Goal: Complete application form

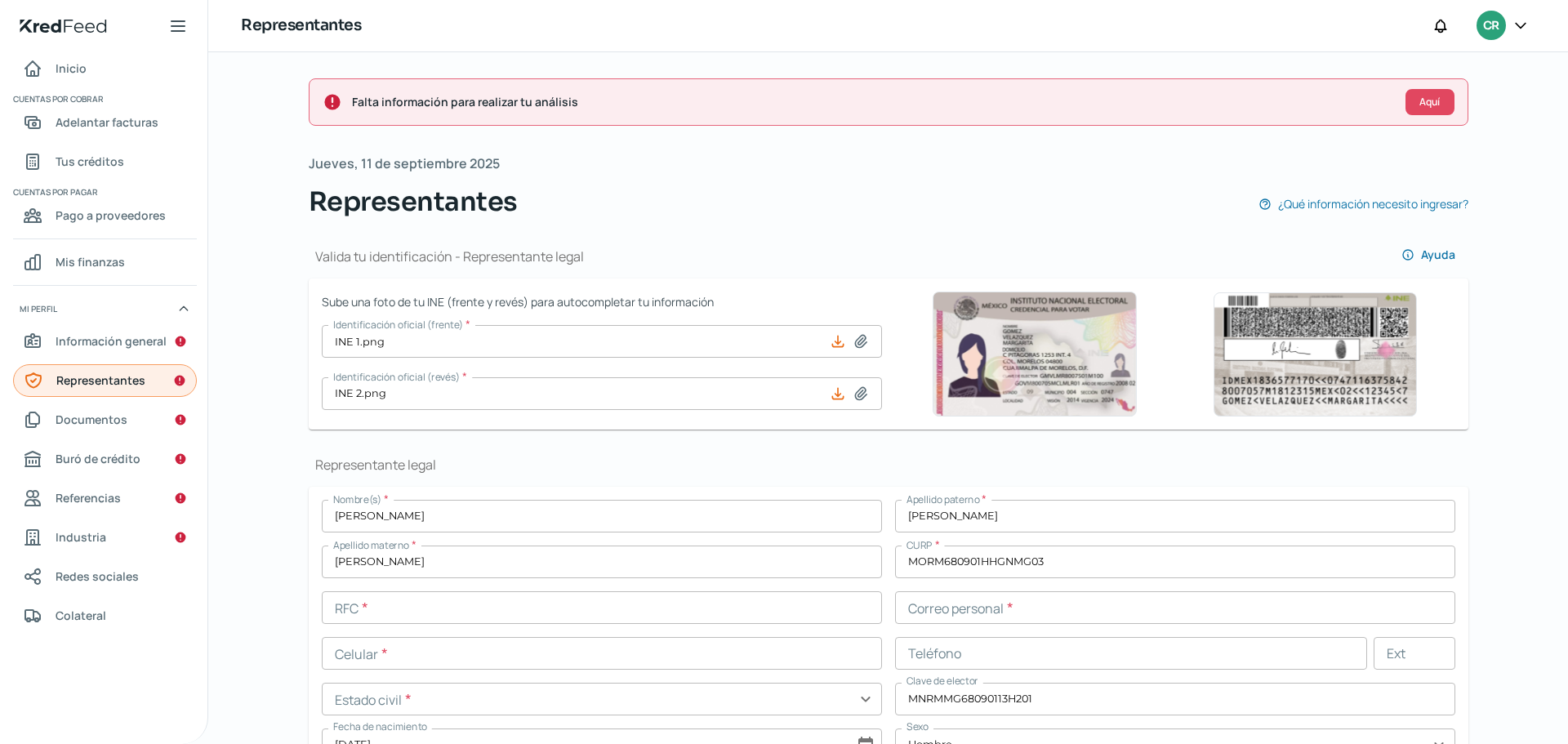
click at [77, 393] on link "Representantes" at bounding box center [104, 381] width 183 height 33
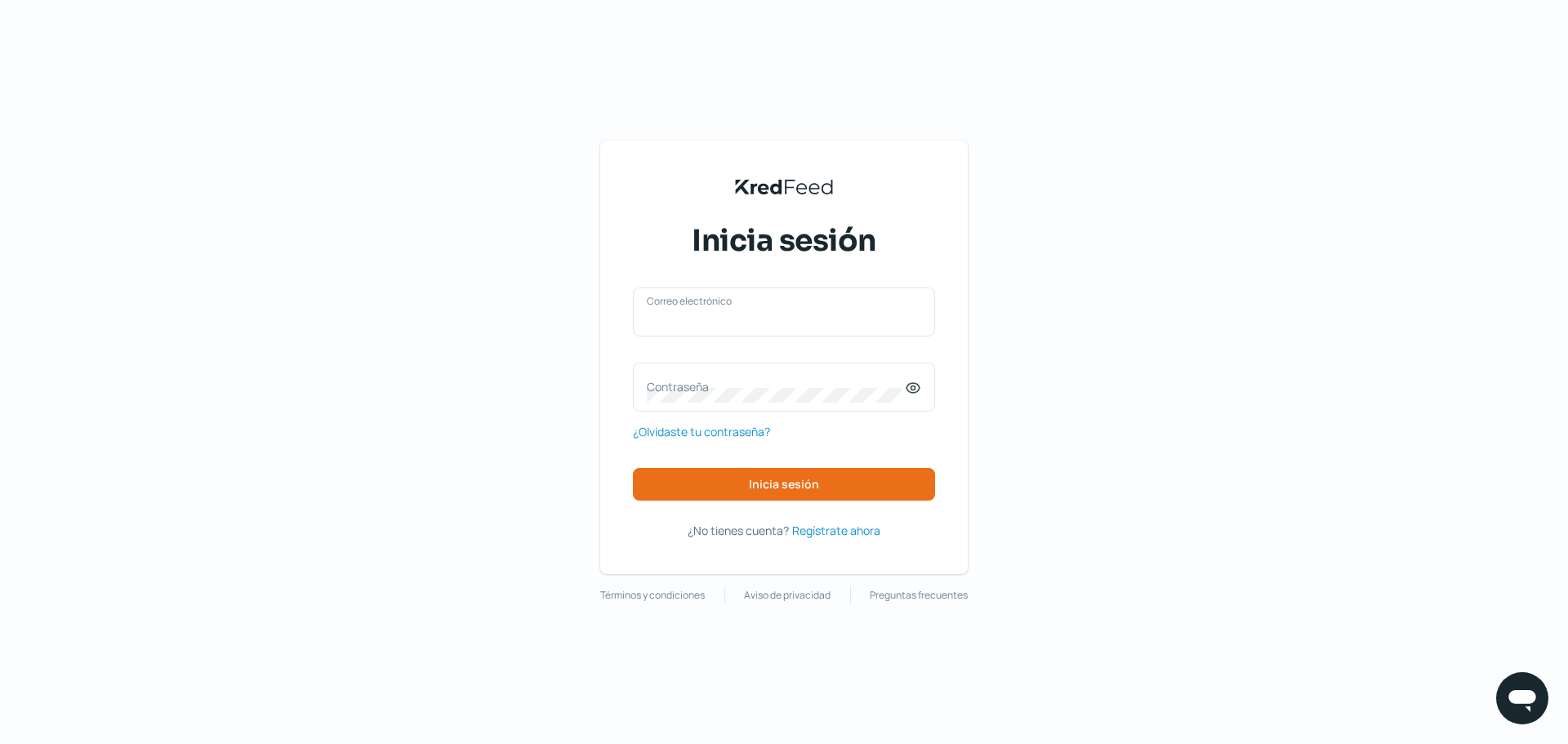
type input "[EMAIL_ADDRESS][DOMAIN_NAME]"
click at [746, 326] on input "[EMAIL_ADDRESS][DOMAIN_NAME]" at bounding box center [784, 320] width 275 height 14
type input "[EMAIL_ADDRESS][DOMAIN_NAME]"
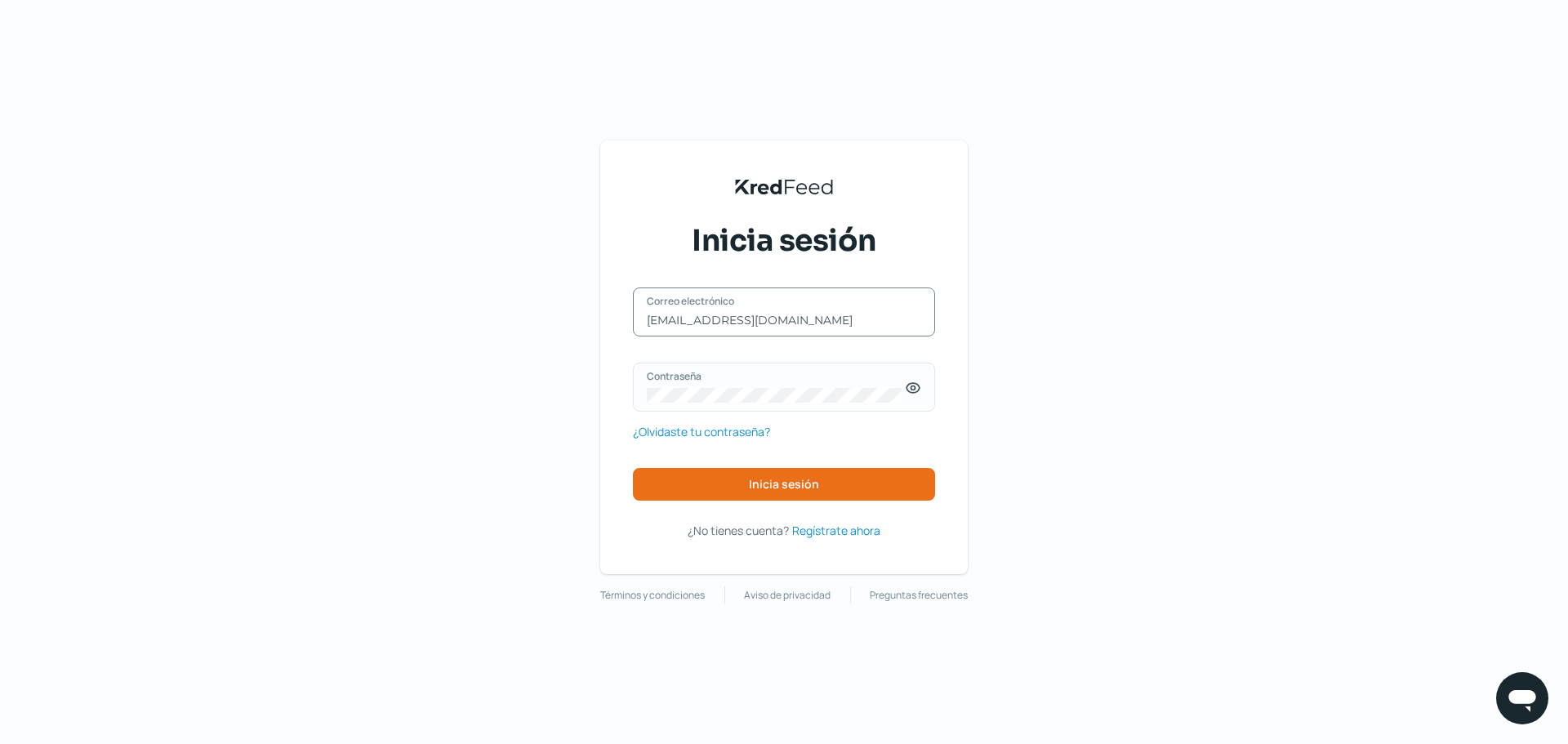
click at [751, 387] on div "Contraseña" at bounding box center [784, 387] width 302 height 49
click at [695, 464] on div "[EMAIL_ADDRESS][DOMAIN_NAME] Correo electrónico Contraseña ¿Olvidaste tu contra…" at bounding box center [784, 394] width 302 height 213
click at [705, 482] on button "Inicia sesión" at bounding box center [784, 485] width 302 height 33
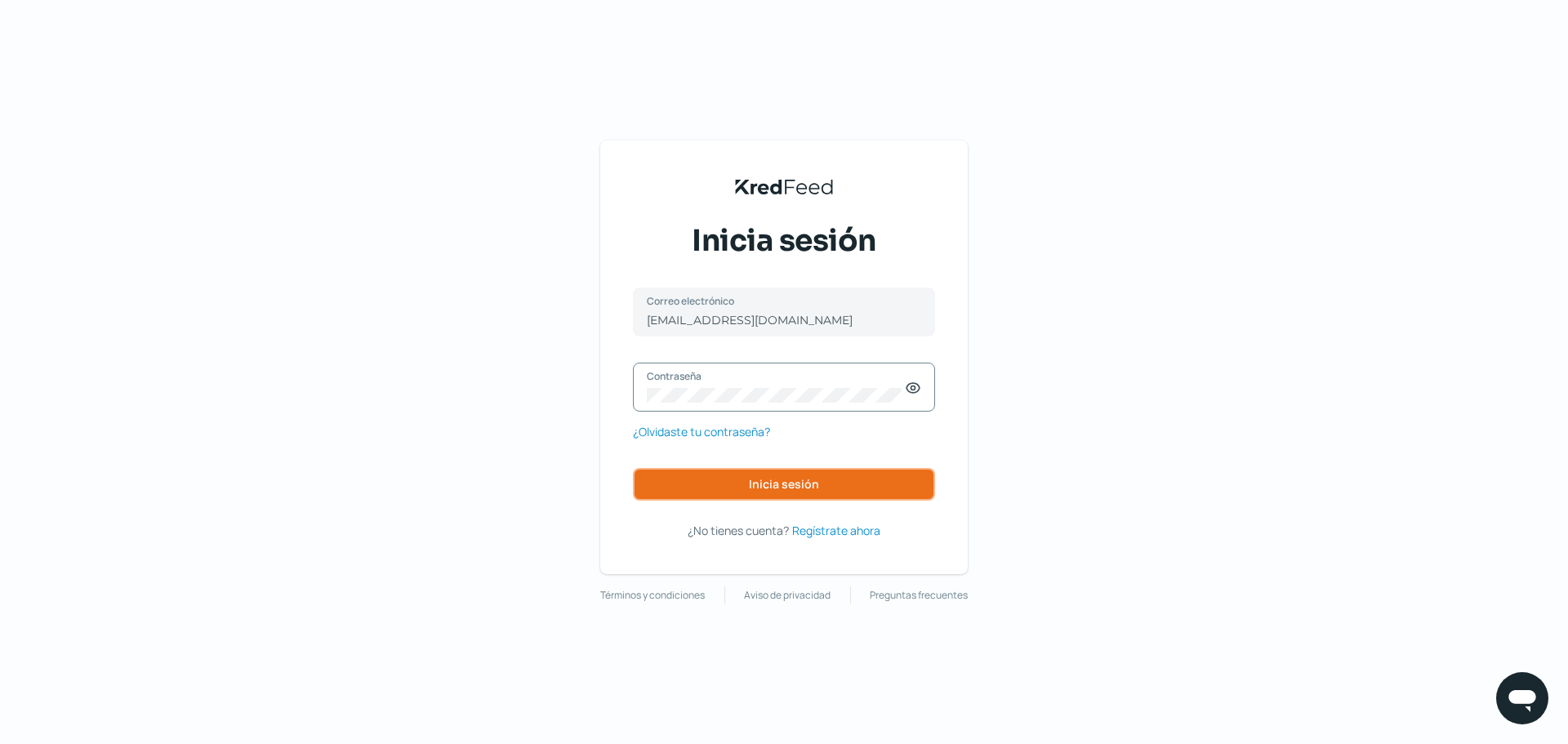
click at [687, 492] on button "Inicia sesión" at bounding box center [784, 485] width 302 height 33
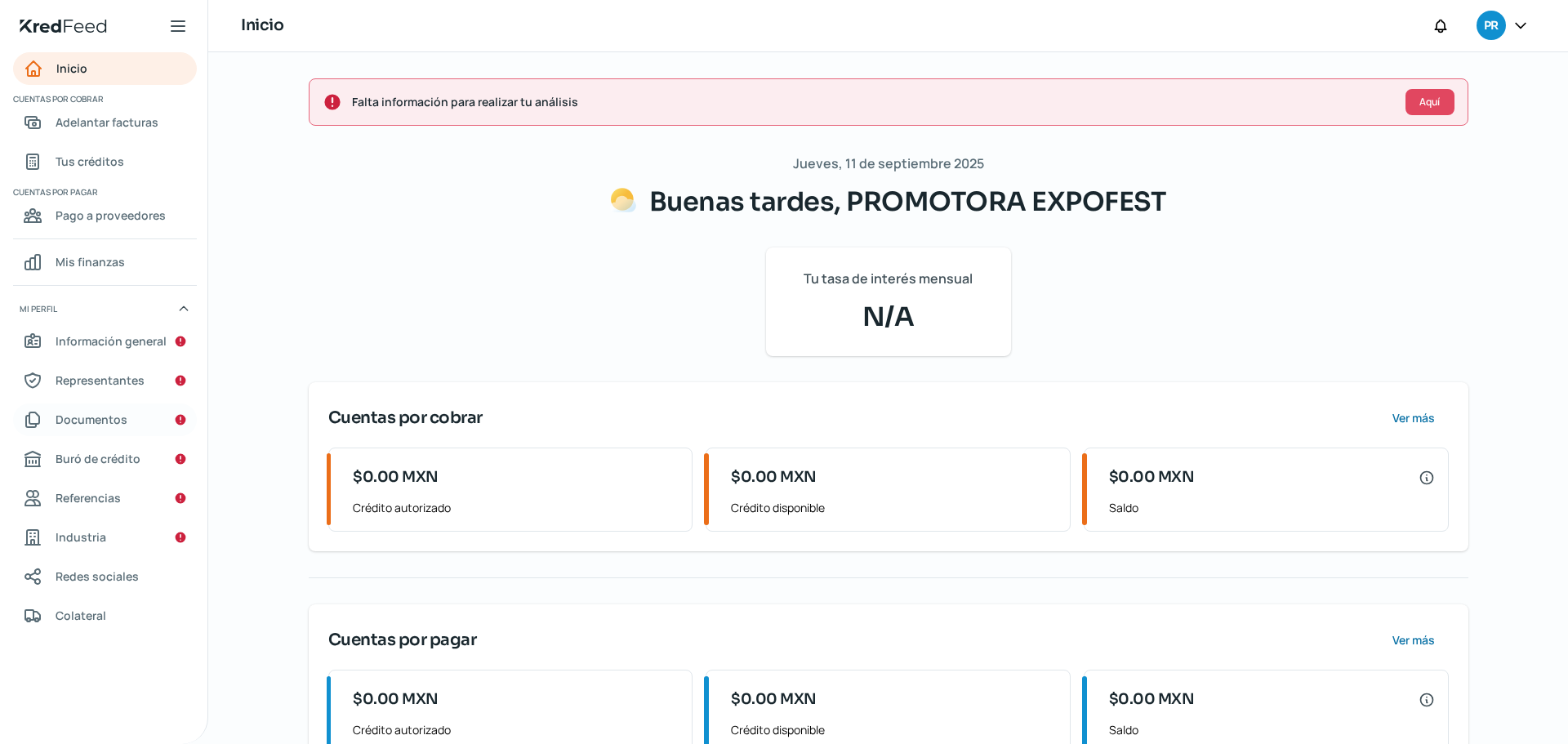
click at [116, 424] on span "Documentos" at bounding box center [91, 419] width 72 height 21
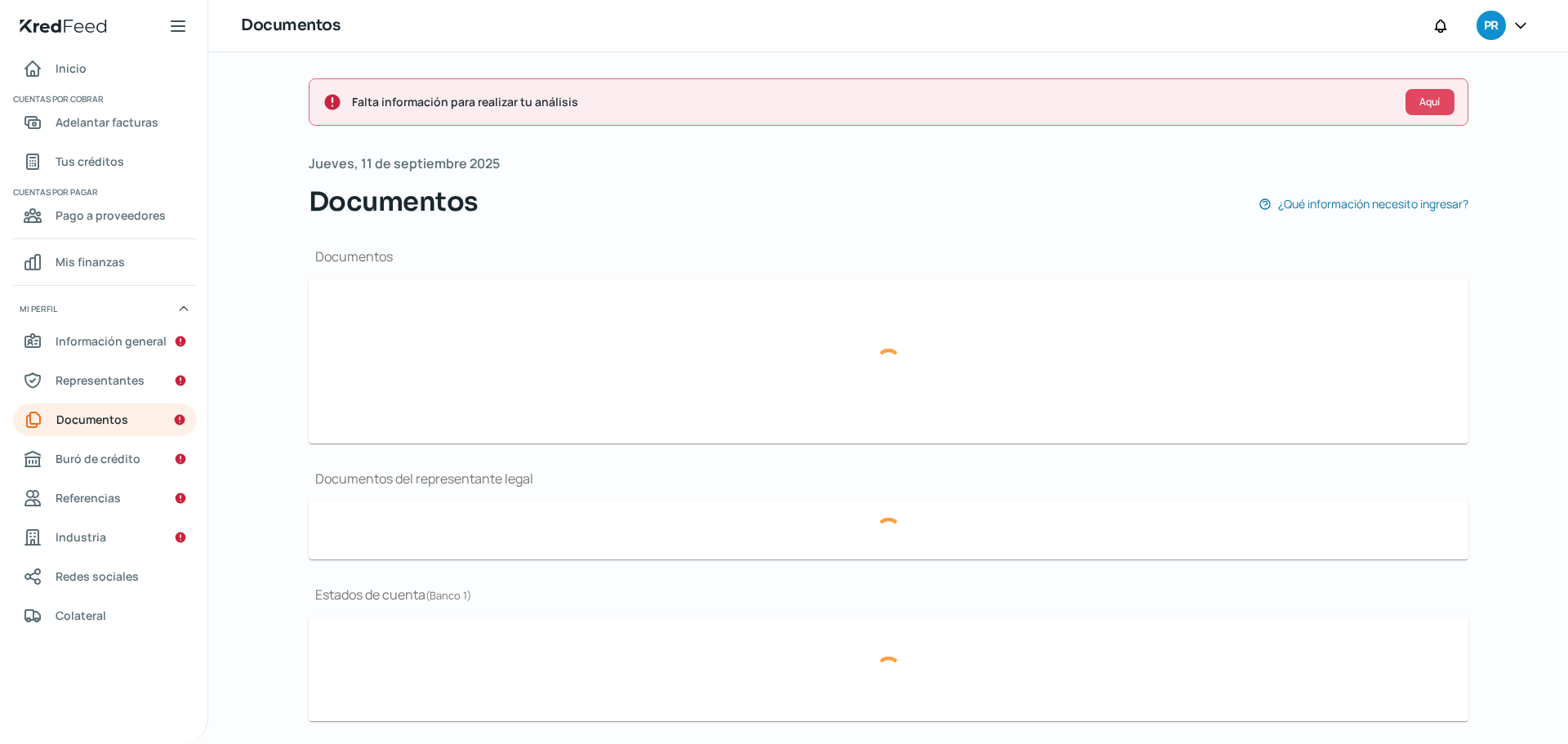
type input "CSF PEX 20250904.pdf"
type input "EEFF PEX 2024.pdf"
type input "040925 EDC EXPOFEST AGOSTO.pdf"
type input "040925 EDC EXPOFEST [PERSON_NAME].pdf"
type input "040925 EDC EXPOFEST JUNIO.pdf"
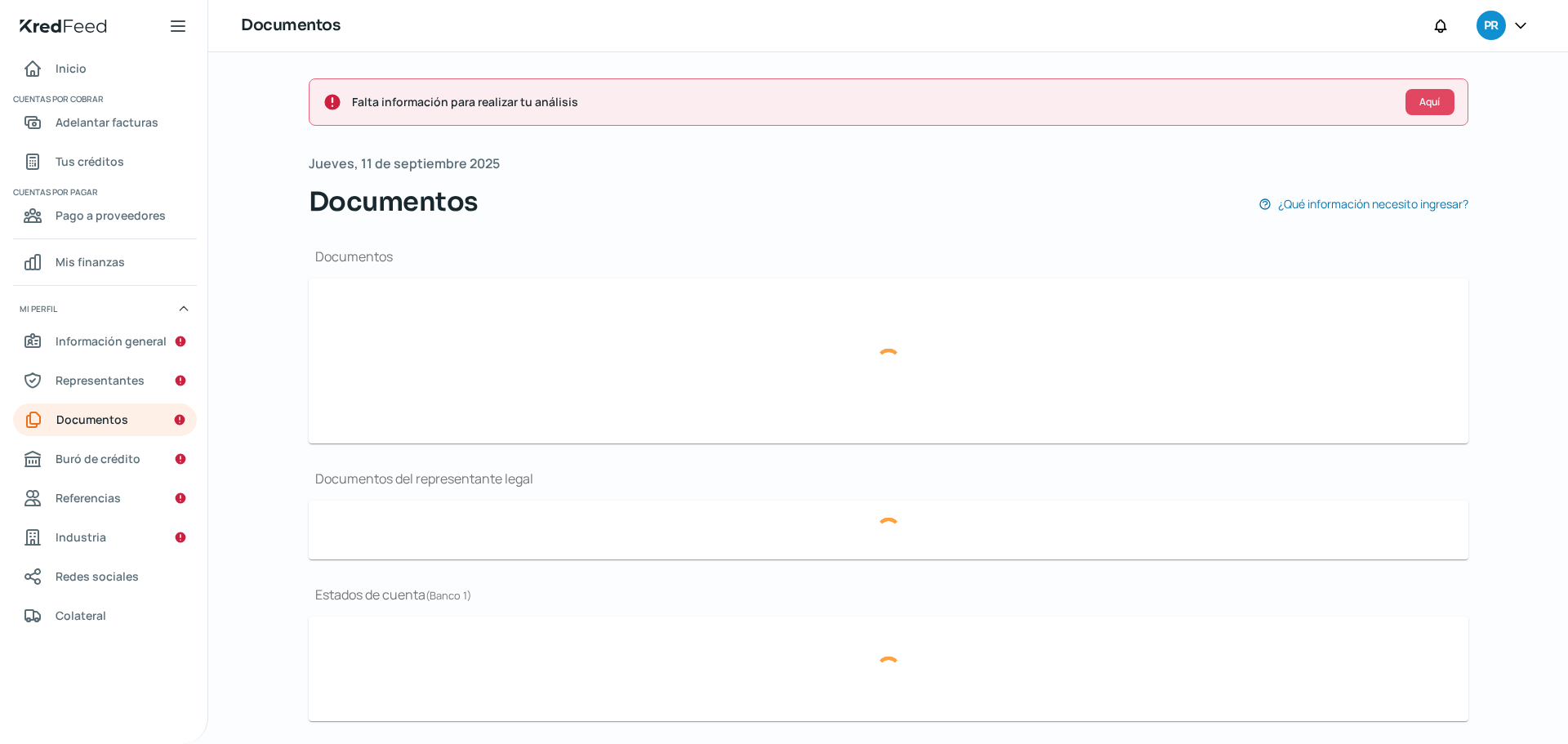
type input "08.- EXPO FEST BAN [GEOGRAPHIC_DATA] AGOSTO 2025.pdf"
type input "07.- EXPO FEST BAN BAJIO [PERSON_NAME] 2025.pdf"
type input "06.- EXPO FEST BAN BAJIO JUNIO 2025.pdf"
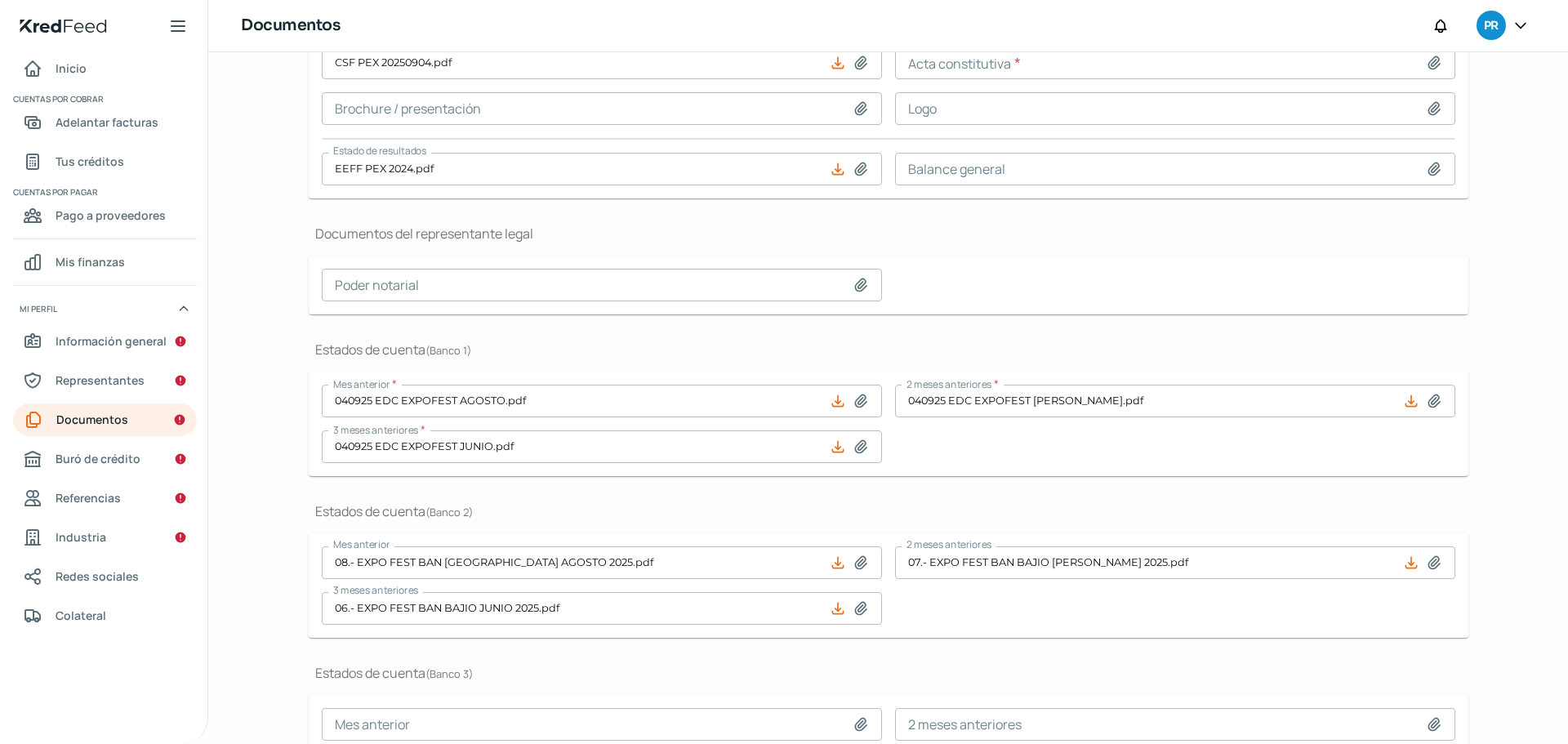
scroll to position [366, 0]
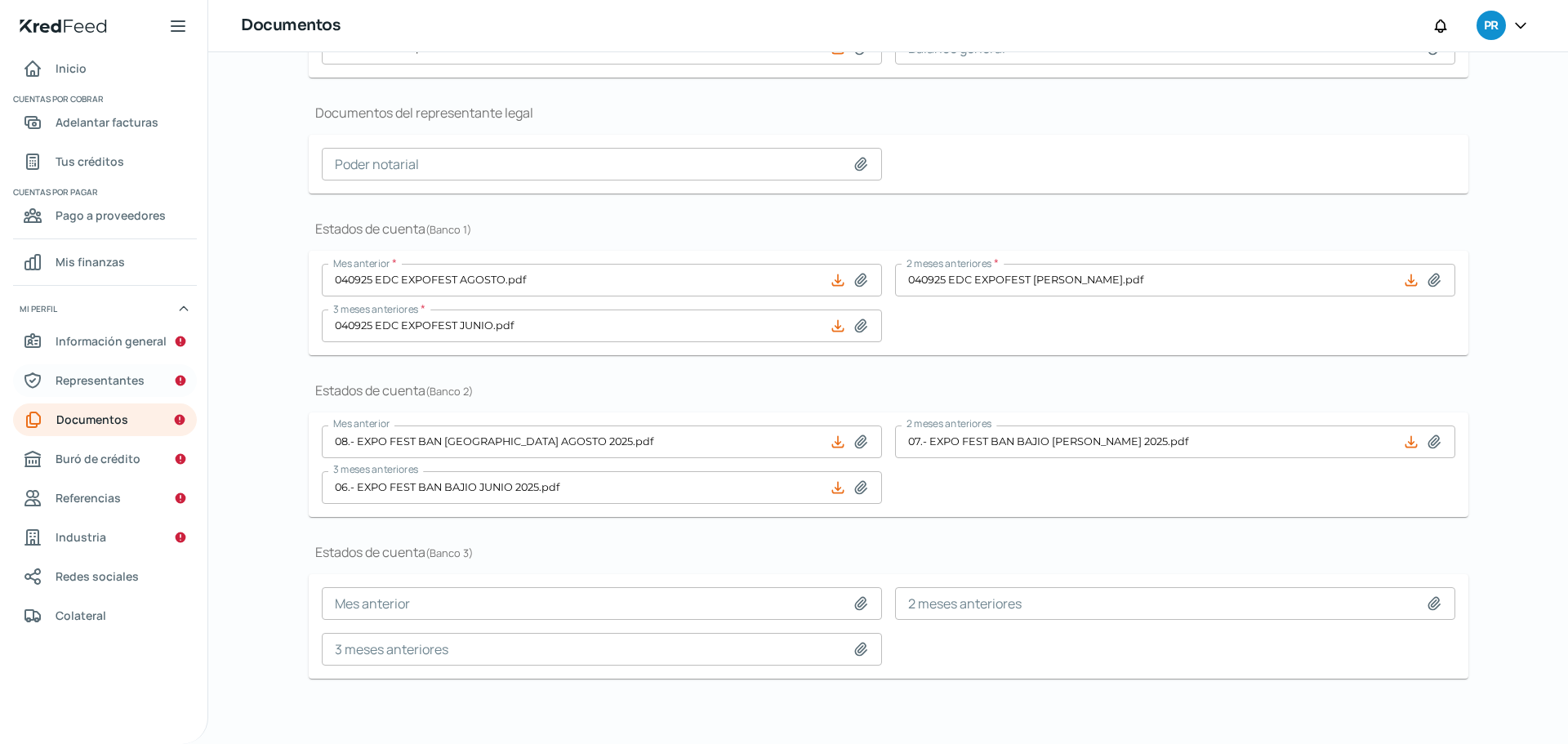
click at [124, 384] on span "Representantes" at bounding box center [99, 380] width 89 height 21
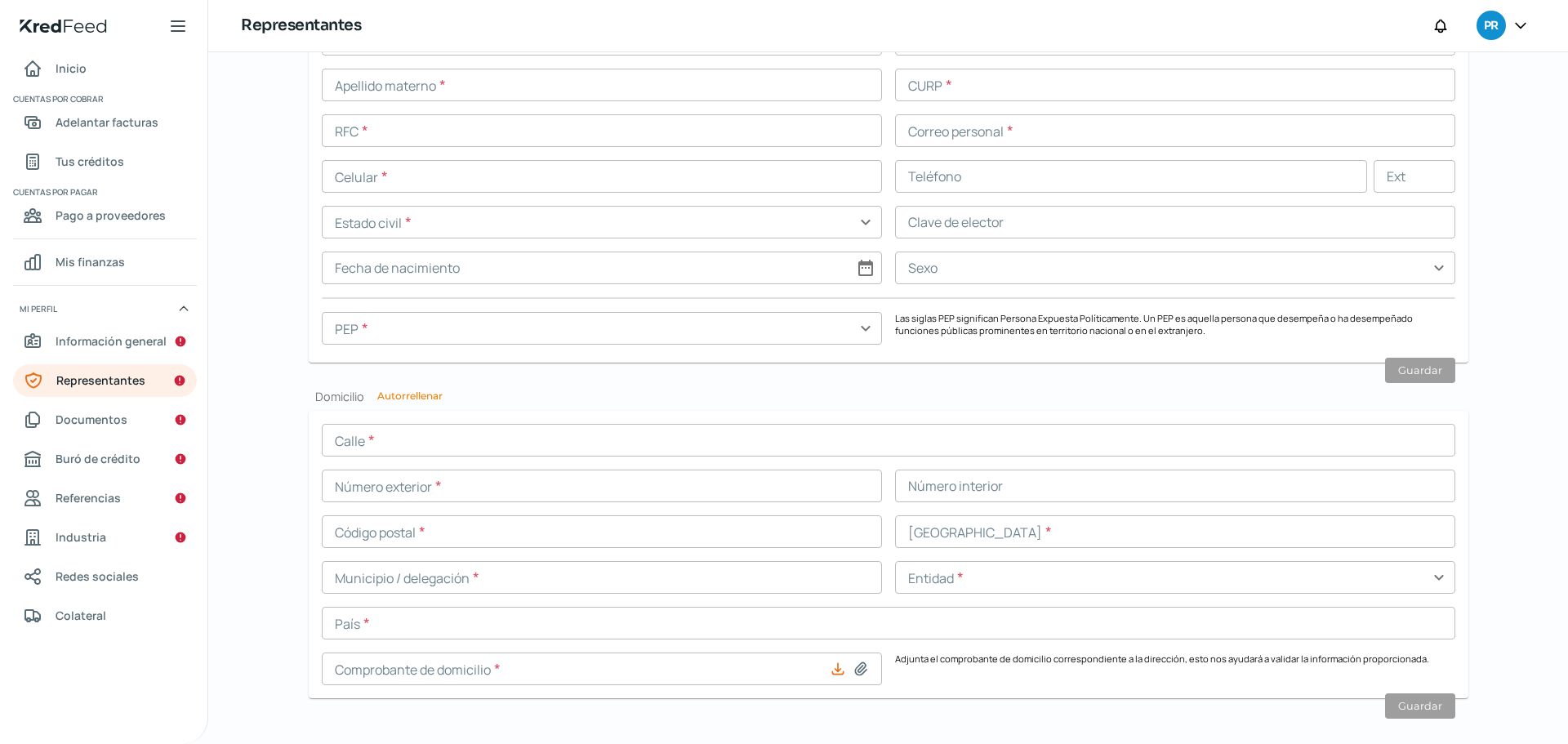
scroll to position [1415, 0]
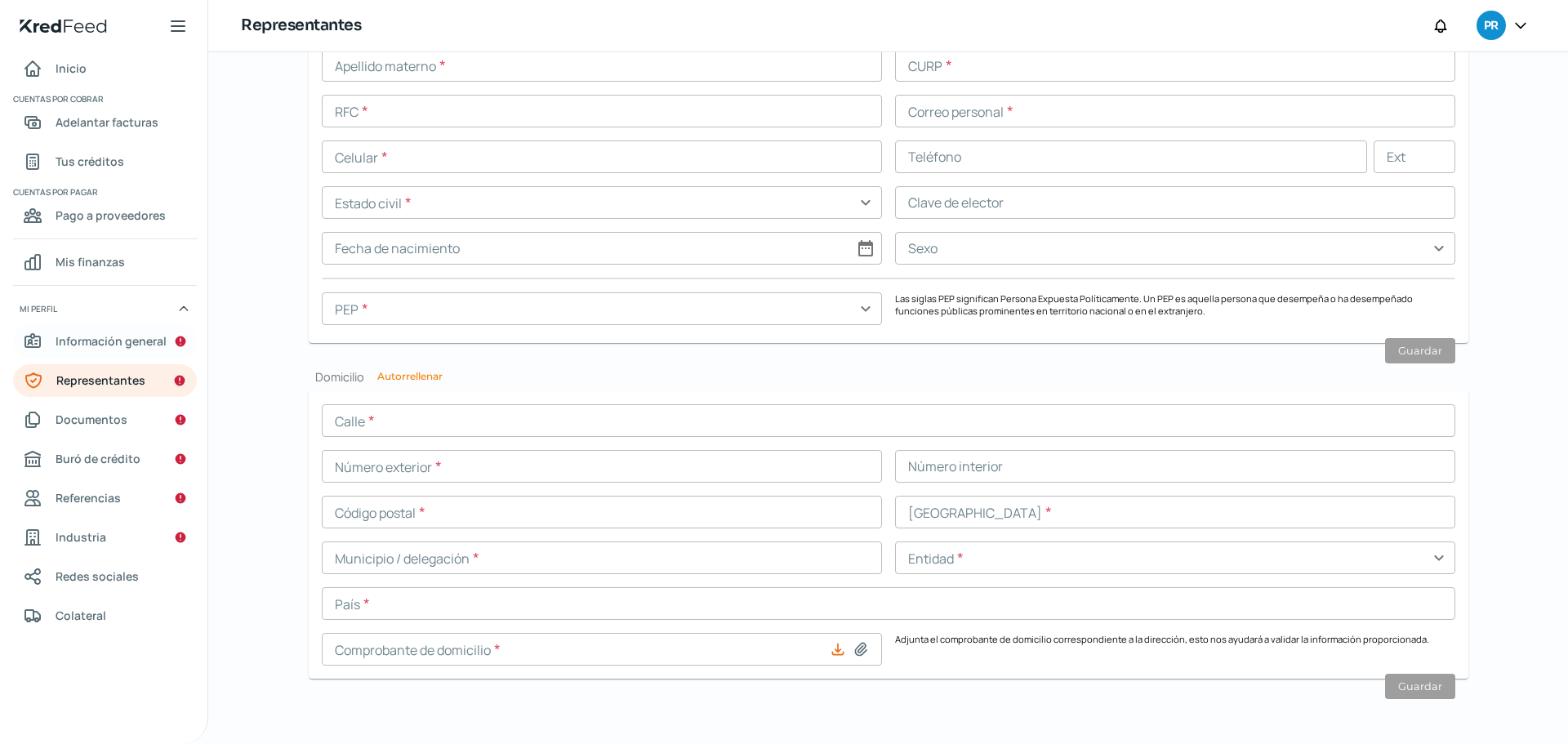
click at [121, 340] on span "Información general" at bounding box center [110, 341] width 111 height 21
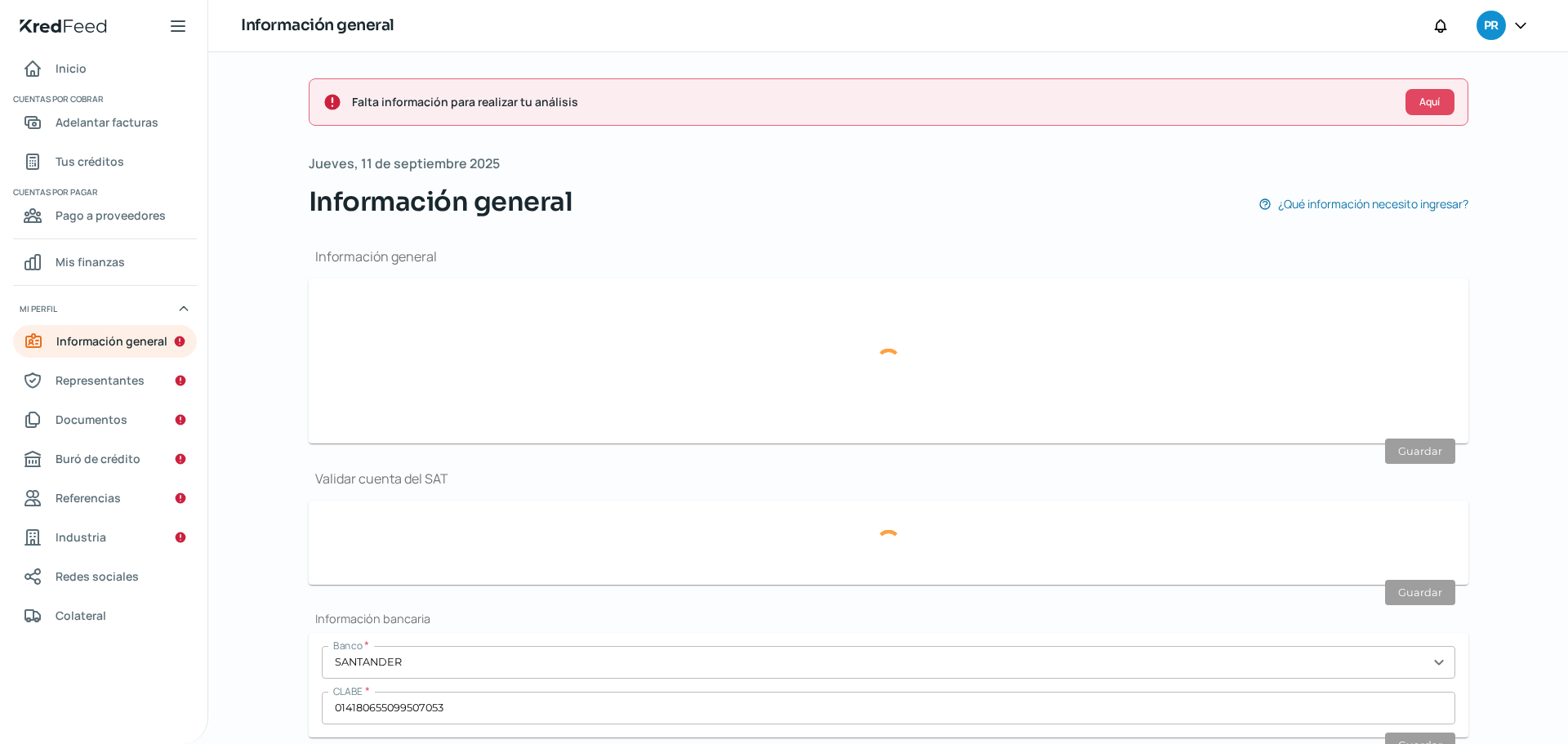
type input "[EMAIL_ADDRESS][DOMAIN_NAME]"
type input "Personas morales del régimen general"
type input "PROMOTORA EXPOFEST"
type input "56 - 2696 - 0985"
type input "FUENTE DE [PERSON_NAME]"
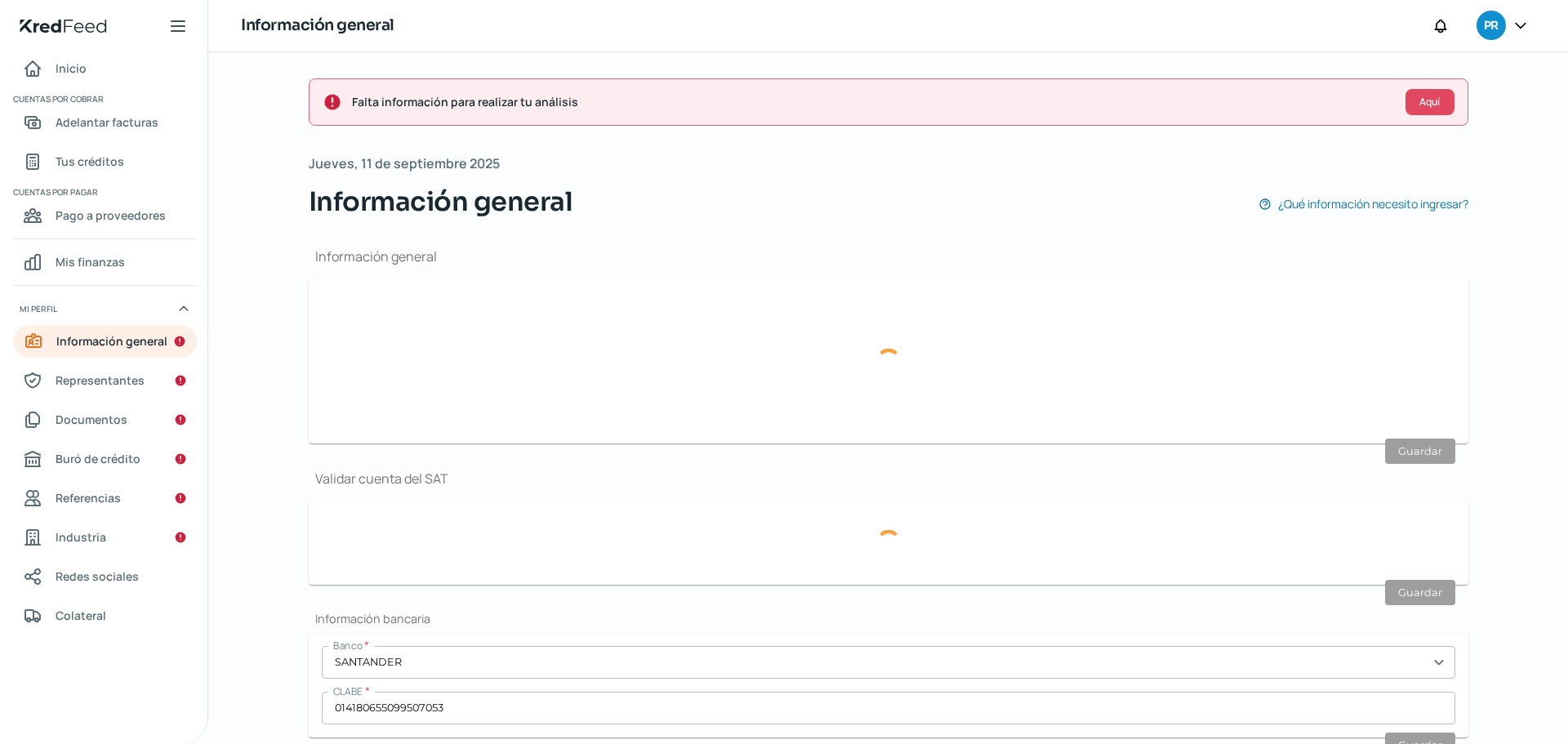
type input "273"
type input "52780"
type input "LOMAS DE TECAMACHALCO"
type input "HUIQUILUCAN"
type input "[GEOGRAPHIC_DATA]"
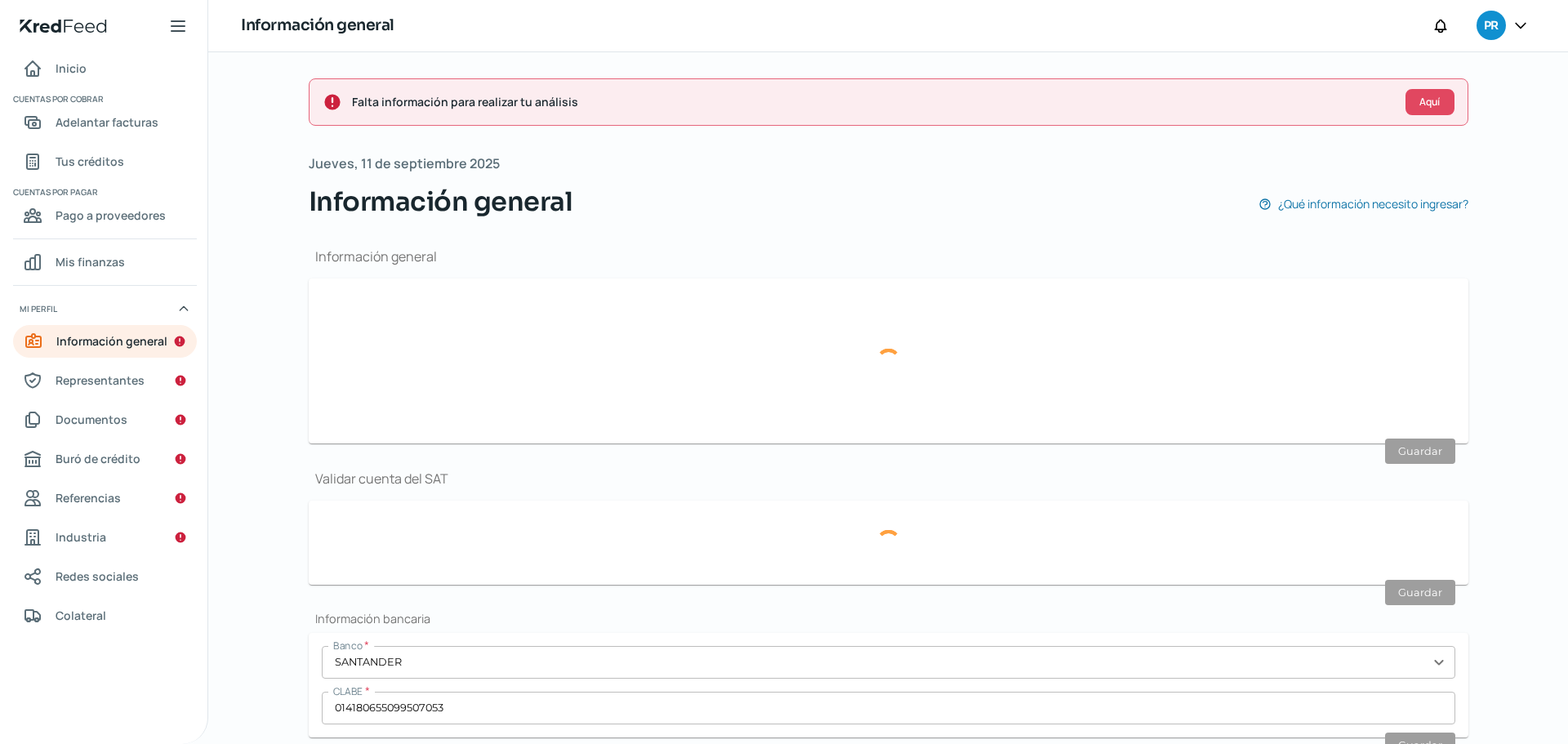
type input "[GEOGRAPHIC_DATA]"
type input "TP_EdoctaResidencial4V2_B1-408961298T1-1 EXPOFEST.pdf"
type input "0"
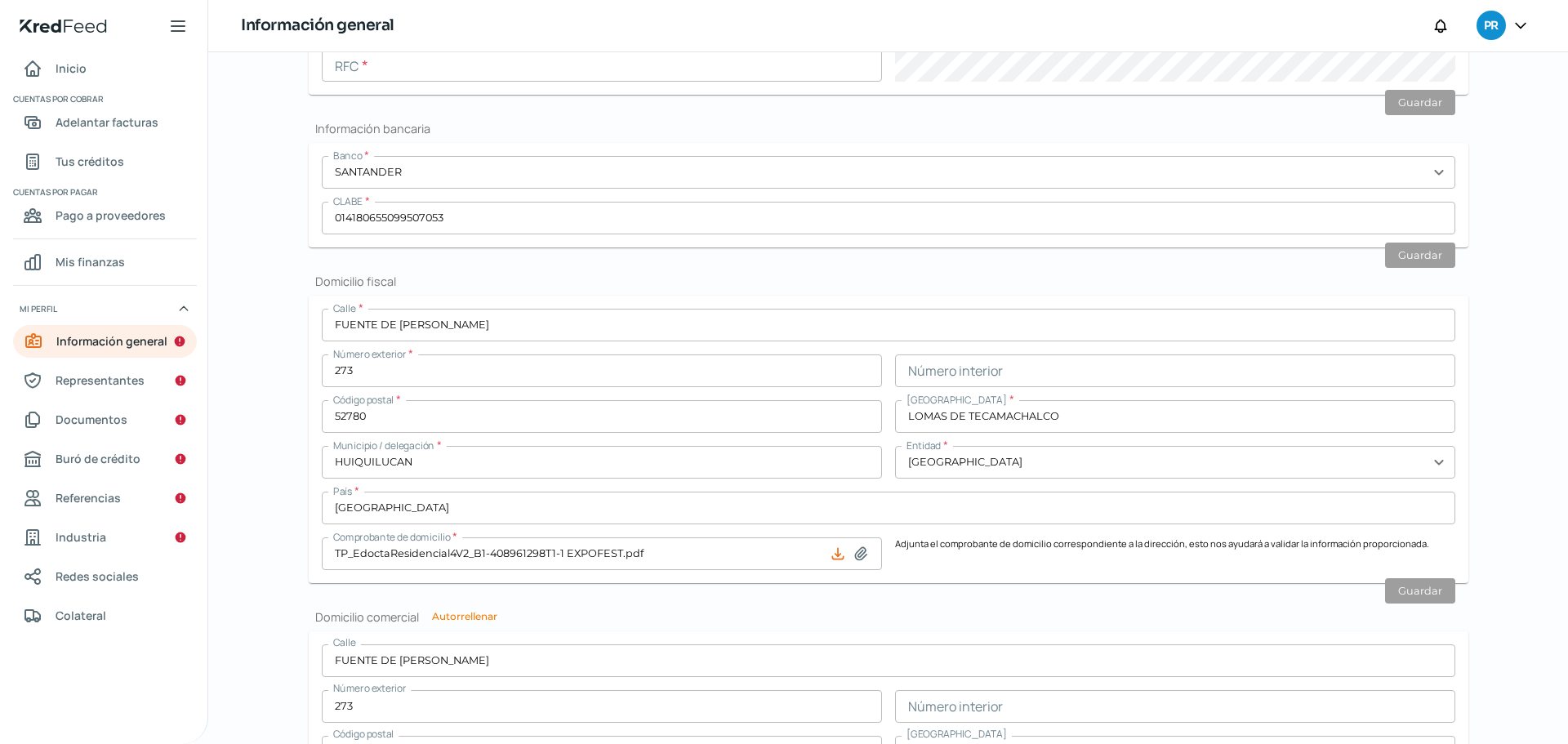
scroll to position [837, 0]
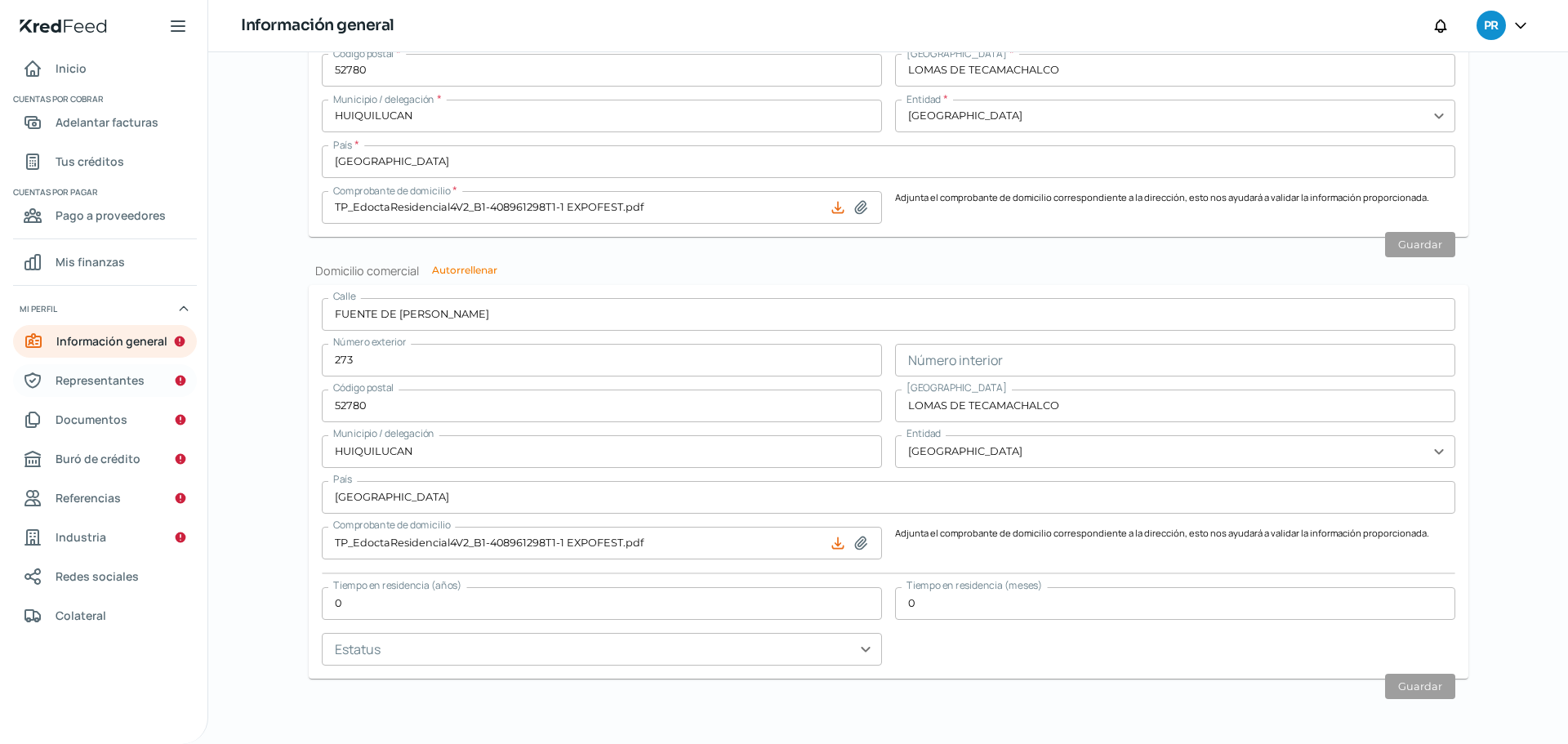
click at [89, 378] on span "Representantes" at bounding box center [99, 380] width 89 height 21
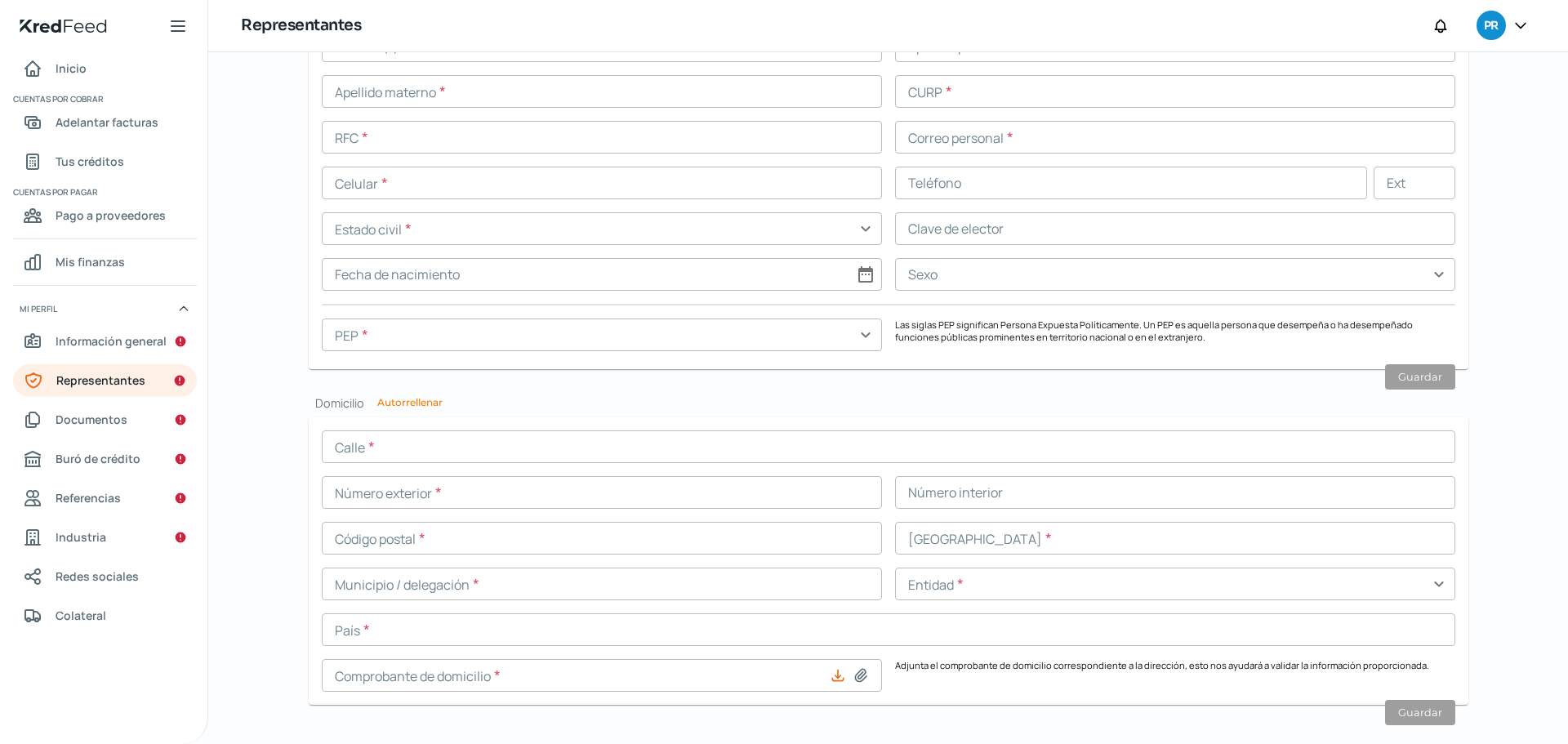
scroll to position [1415, 0]
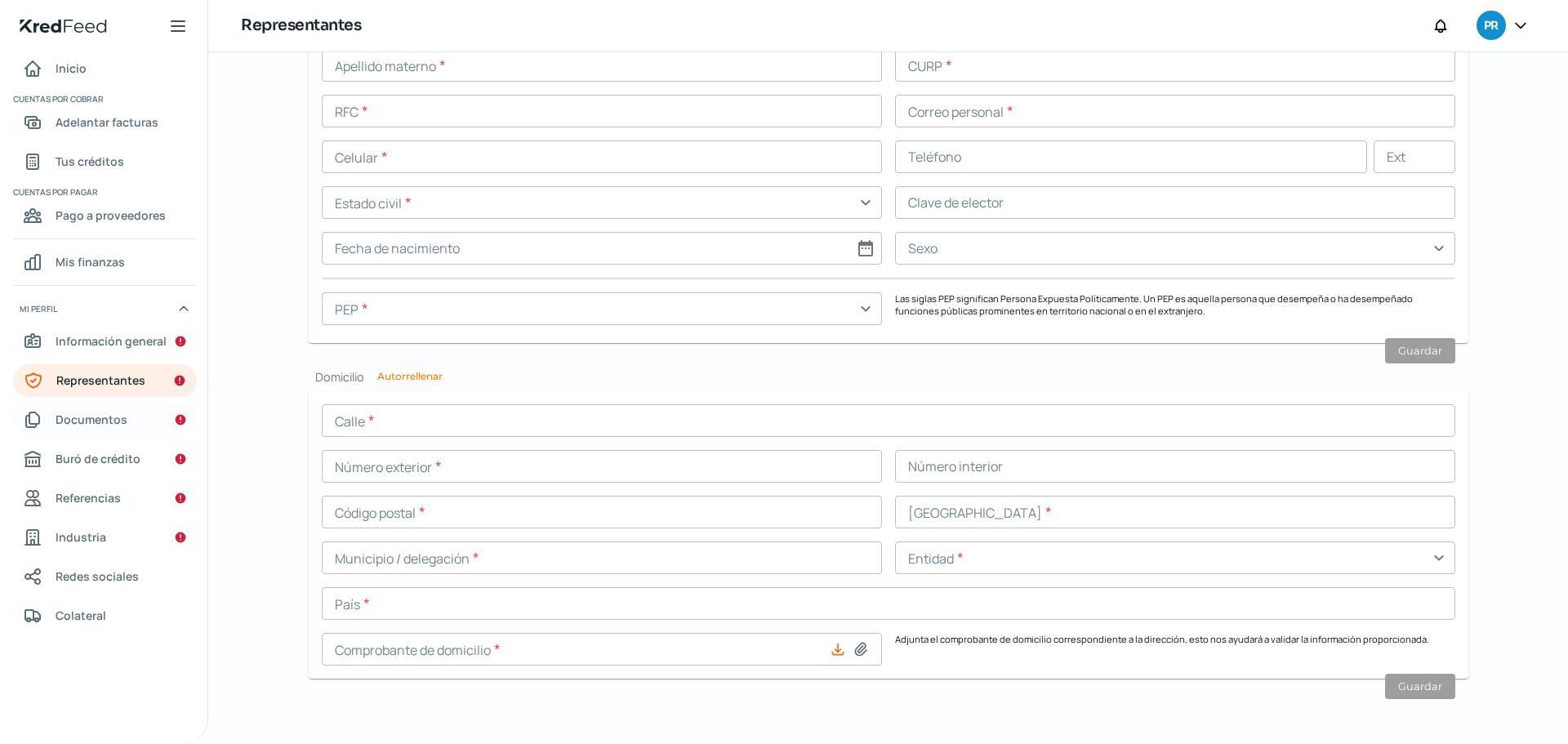
click at [133, 423] on link "Documentos" at bounding box center [104, 419] width 183 height 33
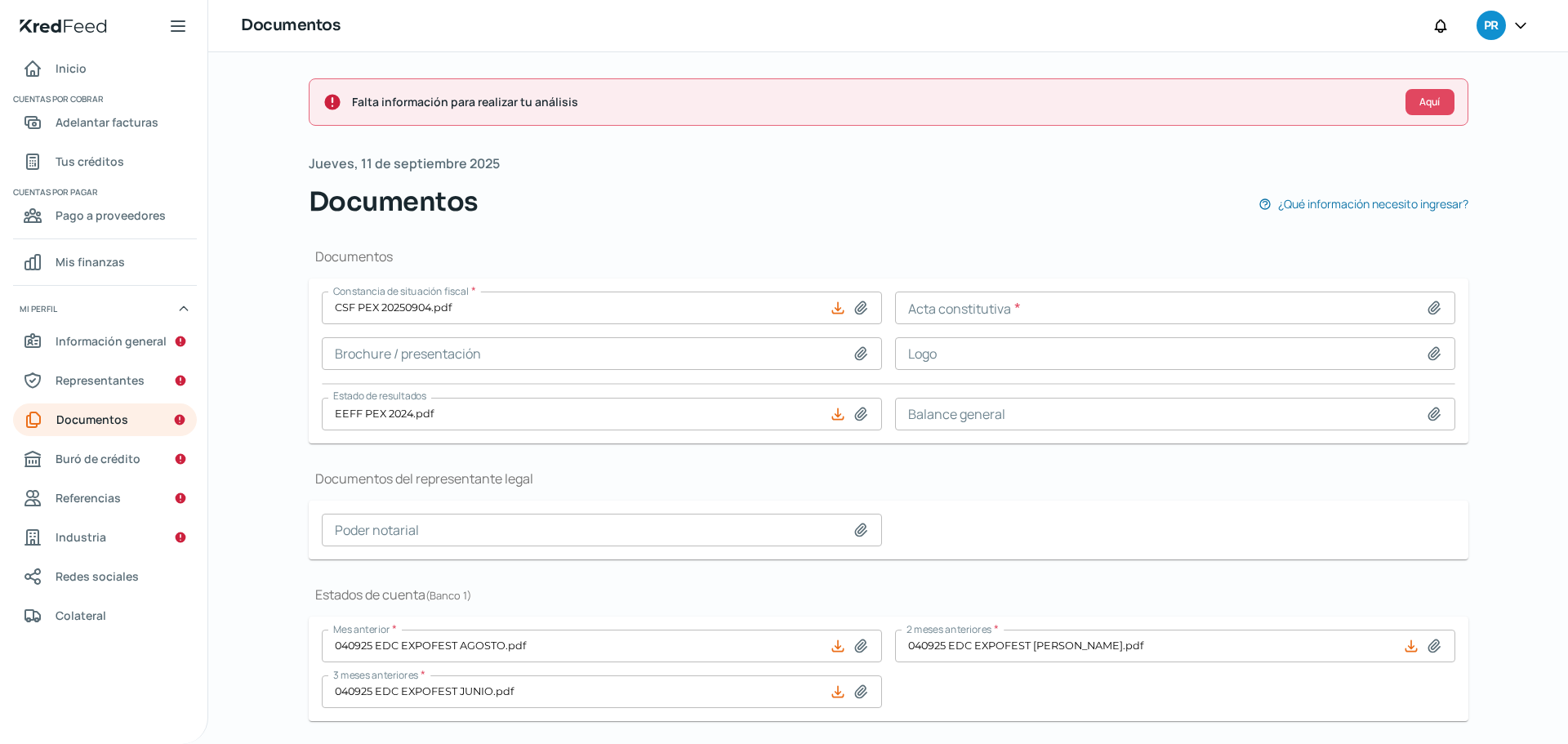
type input "CSF PEX 20250904.pdf"
type input "EEFF PEX 2024.pdf"
type input "040925 EDC EXPOFEST AGOSTO.pdf"
type input "040925 EDC EXPOFEST [PERSON_NAME].pdf"
type input "040925 EDC EXPOFEST JUNIO.pdf"
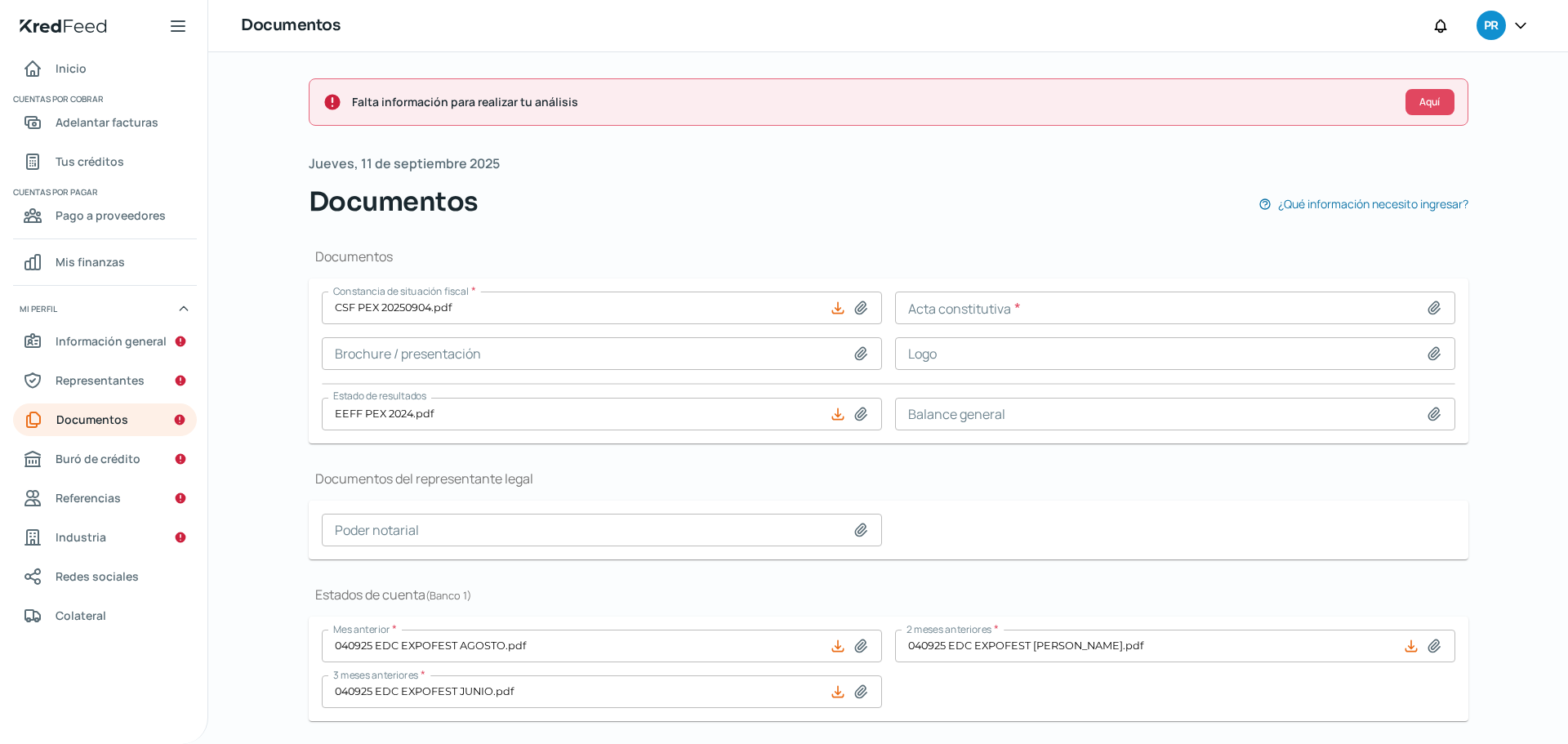
type input "08.- EXPO FEST BAN [GEOGRAPHIC_DATA] AGOSTO 2025.pdf"
type input "07.- EXPO FEST BAN BAJIO [PERSON_NAME] 2025.pdf"
type input "06.- EXPO FEST BAN BAJIO JUNIO 2025.pdf"
click at [1432, 301] on icon at bounding box center [1434, 308] width 16 height 16
type input "C:\fakepath\ACTA CONSTITUTIVA PROMOTORA EXPOFEST.pdf"
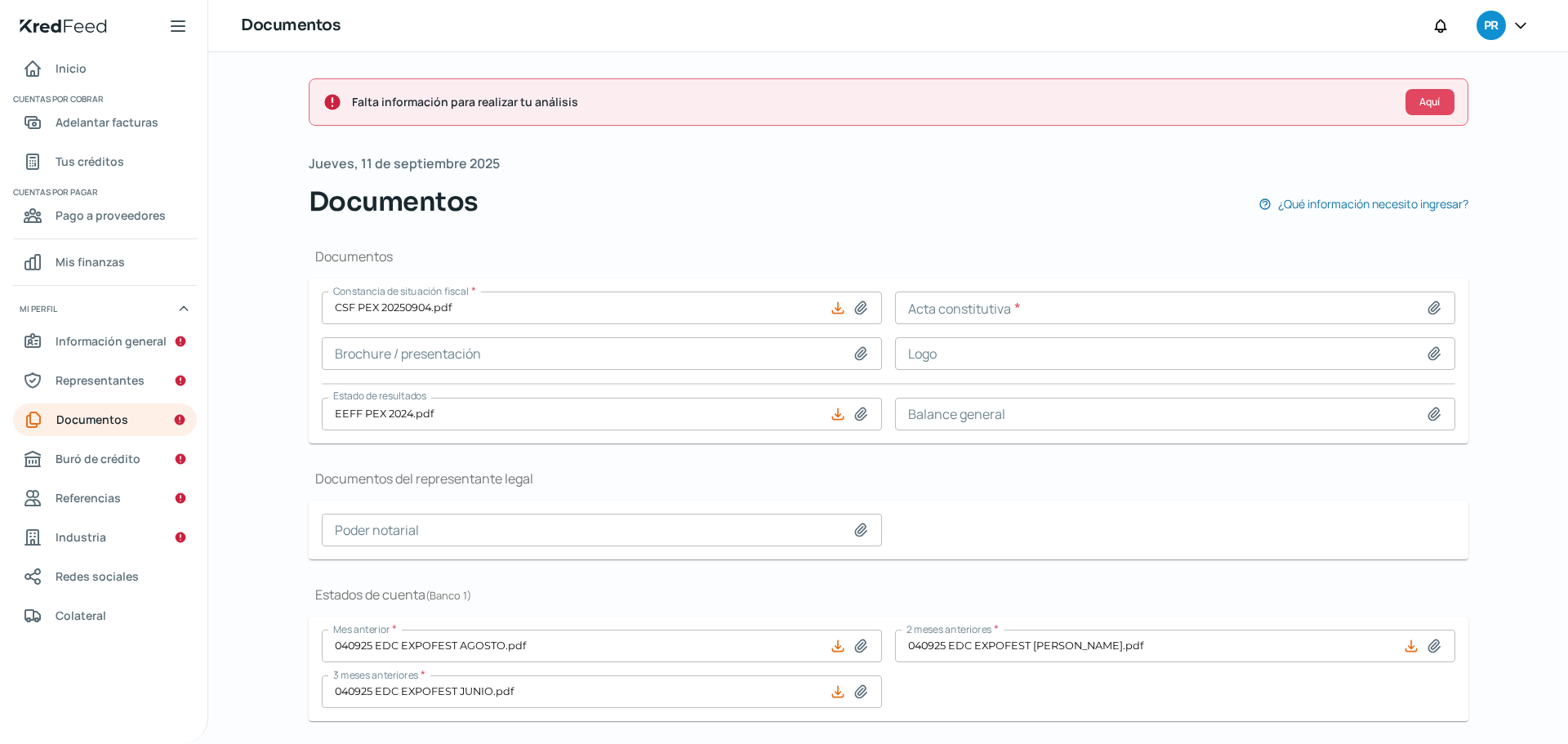
type input "ACTA CONSTITUTIVA PROMOTORA EXPOFEST.pdf"
click at [85, 615] on span "Colateral" at bounding box center [80, 616] width 51 height 21
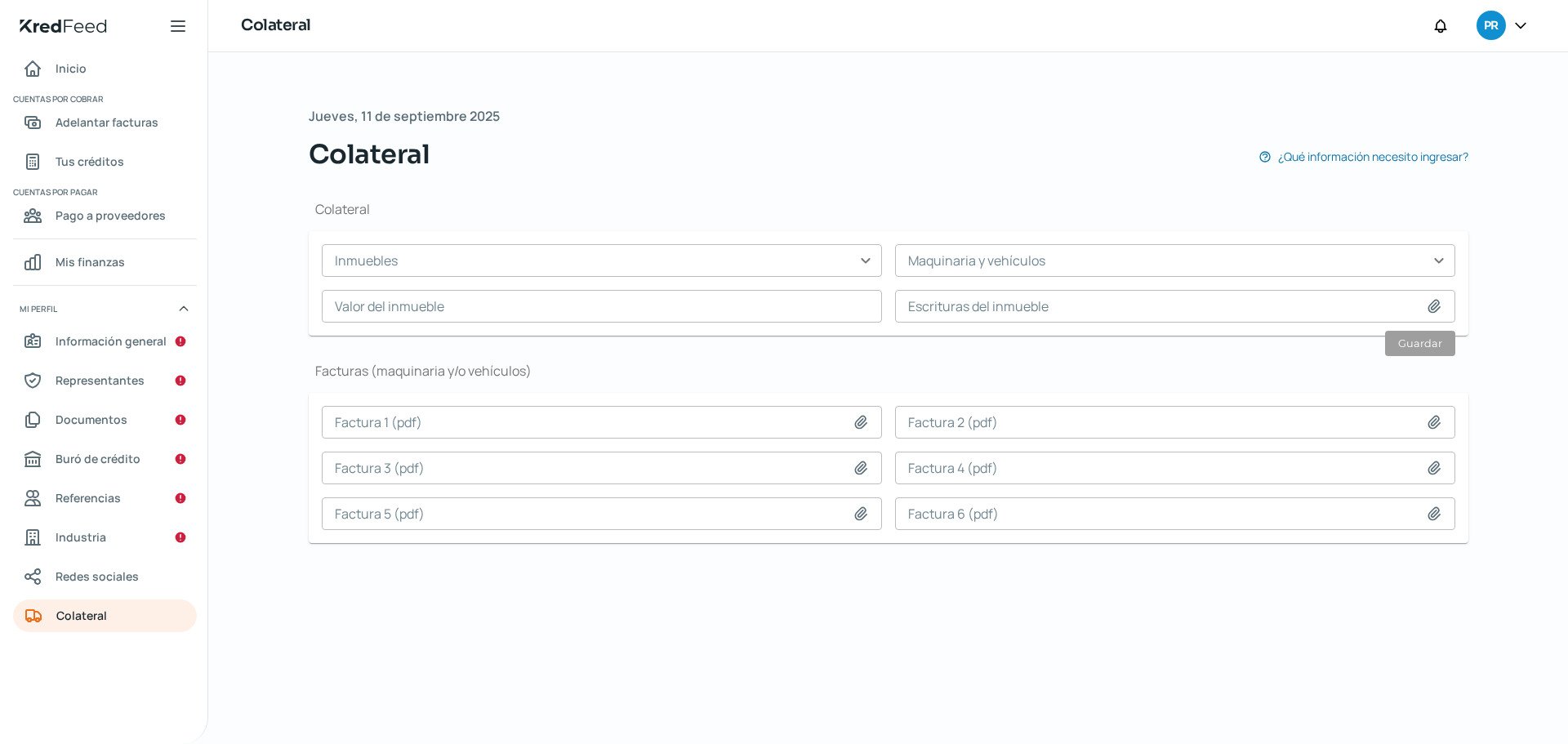
click at [866, 256] on input "text" at bounding box center [602, 260] width 560 height 33
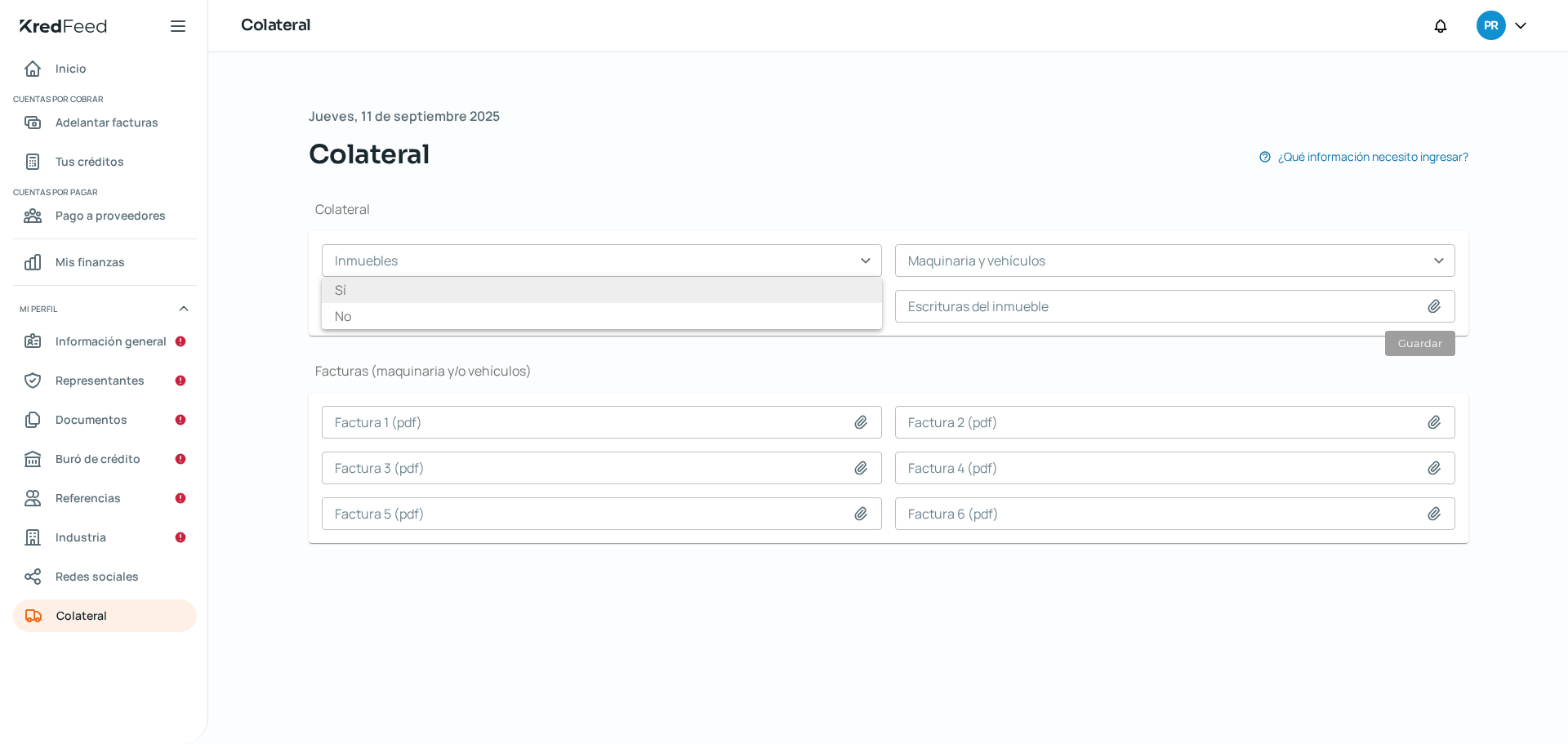
click at [857, 288] on li "Sí" at bounding box center [602, 289] width 560 height 26
type input "Sí"
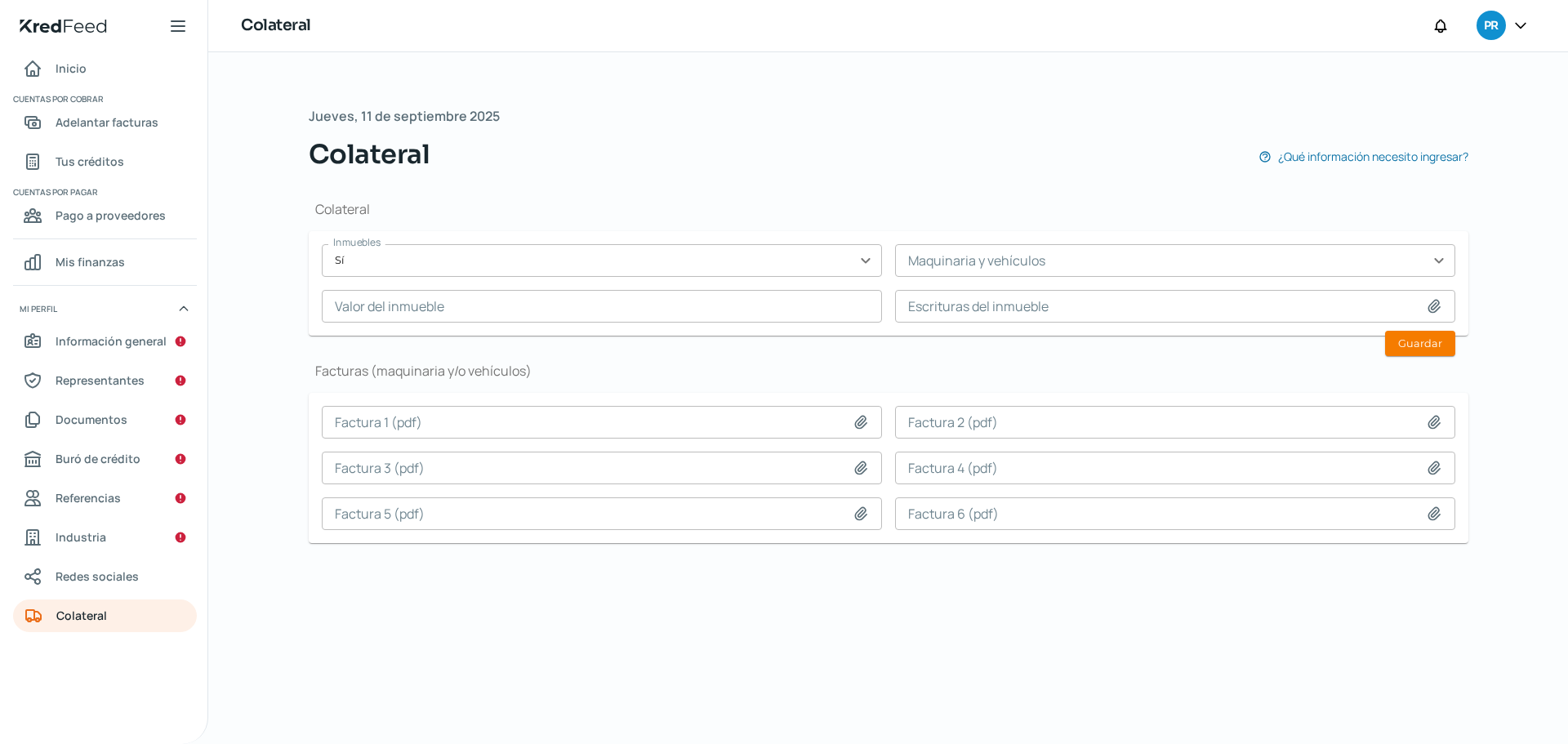
click at [1432, 307] on icon at bounding box center [1434, 306] width 12 height 13
type input "C:\fakepath\298 UNIVERSIDAD 646 LETRAN [PERSON_NAME] [PERSON_NAME].pdf"
type input "298 UNIVERSIDAD 646 LETRAN [PERSON_NAME] [PERSON_NAME].pdf"
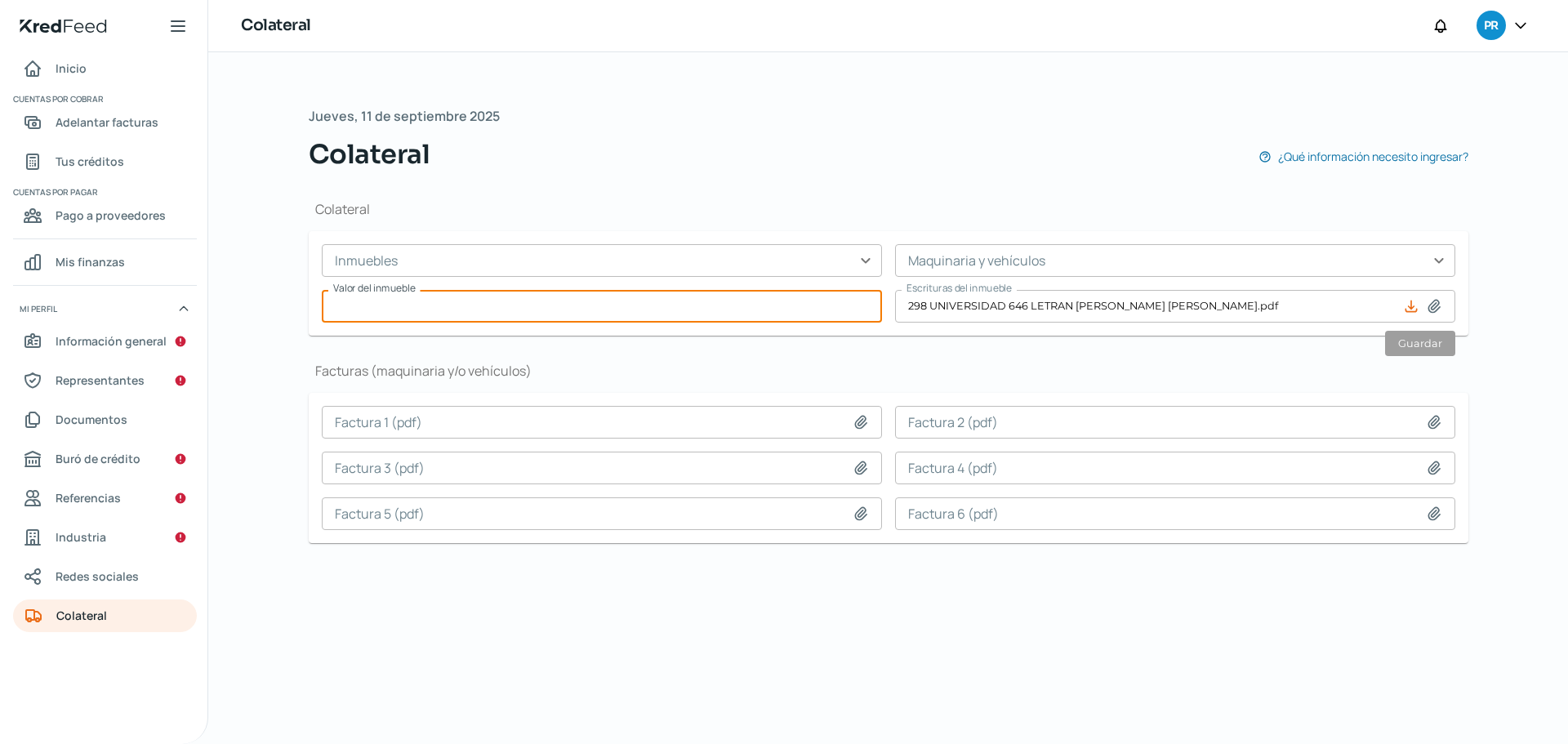
click at [644, 302] on input "text" at bounding box center [602, 306] width 560 height 33
type input "30000000"
click at [709, 194] on div "Colateral Inmuebles expand_more Maquinaria y vehículos expand_more Valor del in…" at bounding box center [888, 379] width 1160 height 409
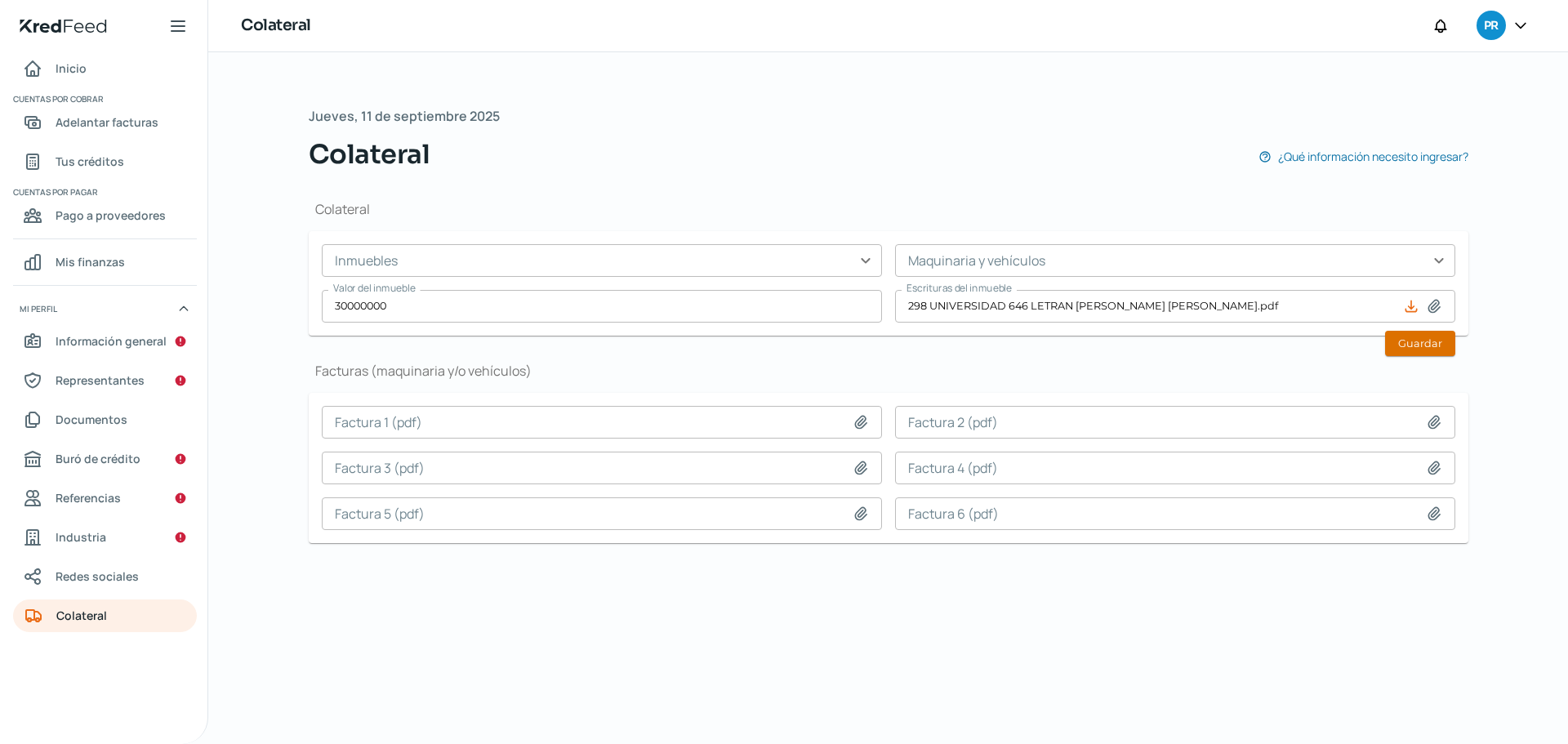
click at [1399, 342] on button "Guardar" at bounding box center [1421, 344] width 70 height 25
click at [1437, 267] on input "text" at bounding box center [1176, 260] width 560 height 33
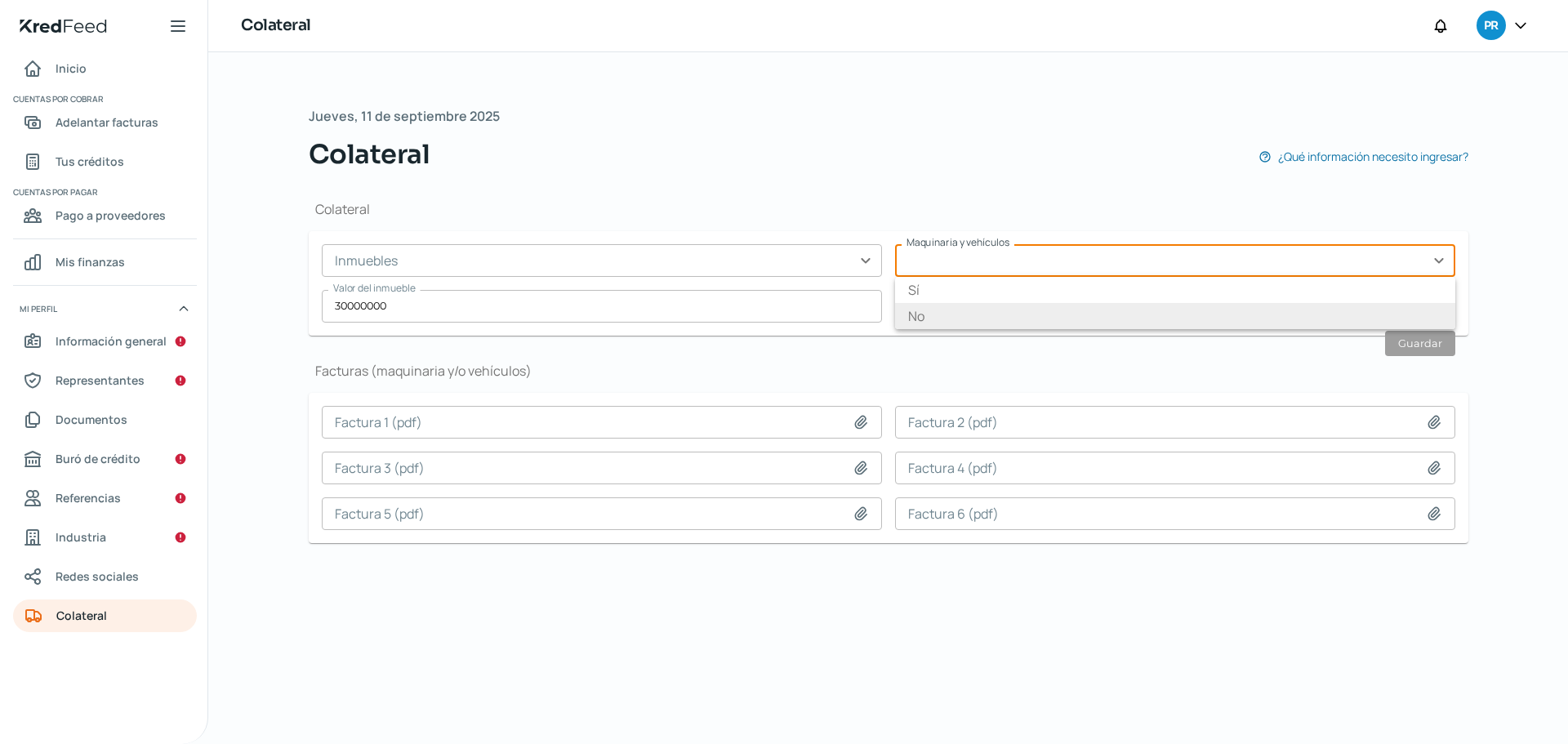
click at [1210, 322] on li "No" at bounding box center [1176, 315] width 560 height 26
type input "No"
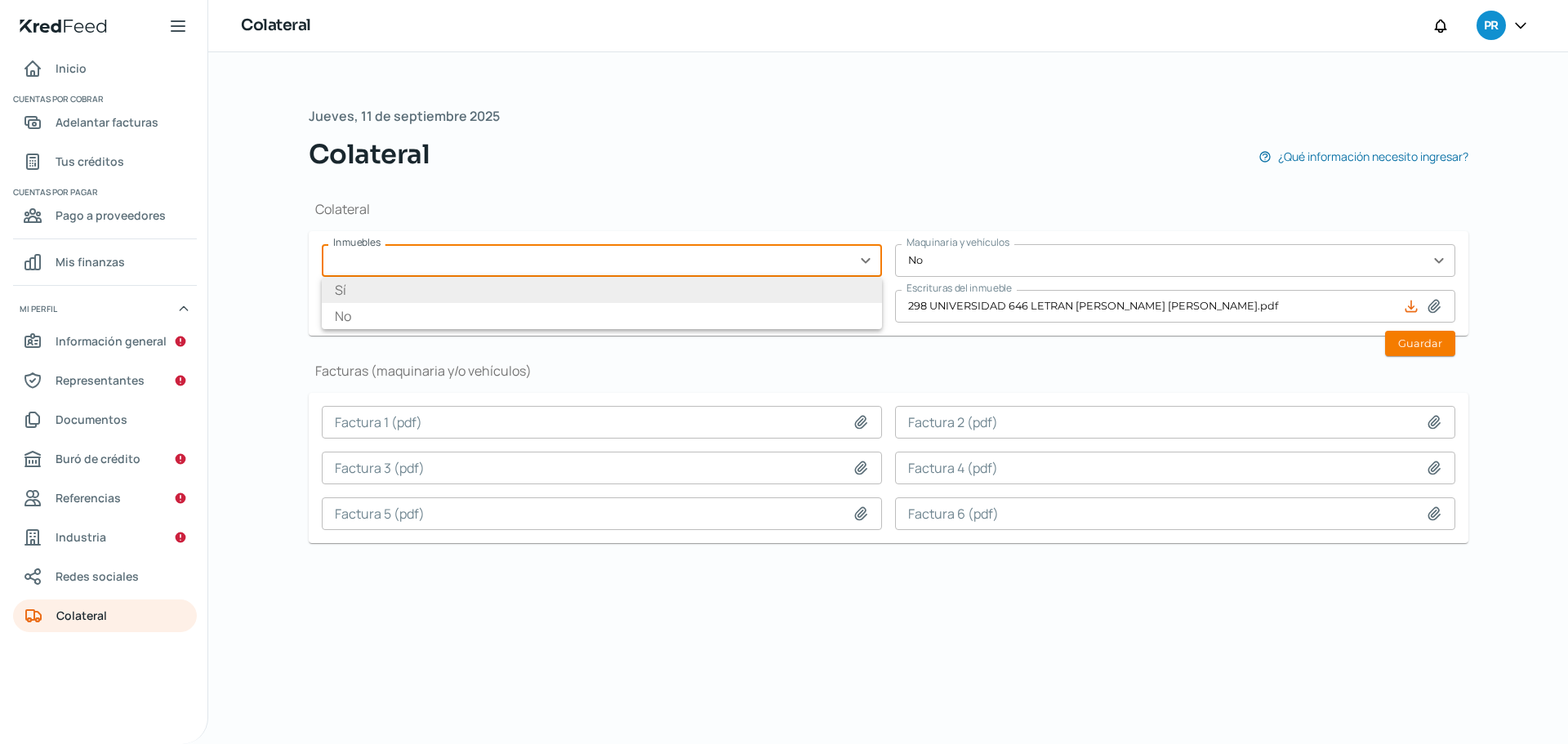
click at [412, 264] on input "text" at bounding box center [602, 260] width 560 height 33
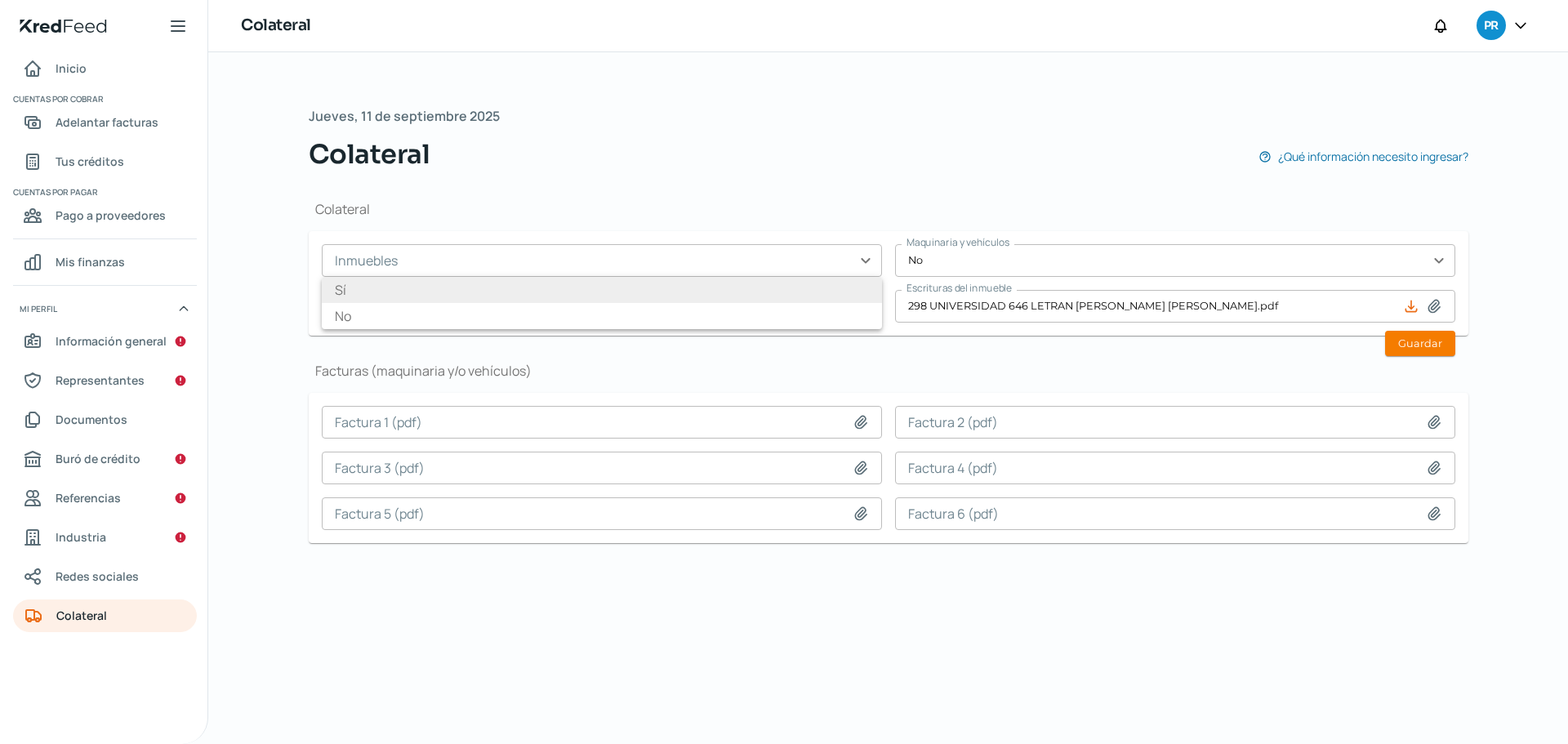
click at [507, 291] on li "Sí" at bounding box center [602, 289] width 560 height 26
type input "Sí"
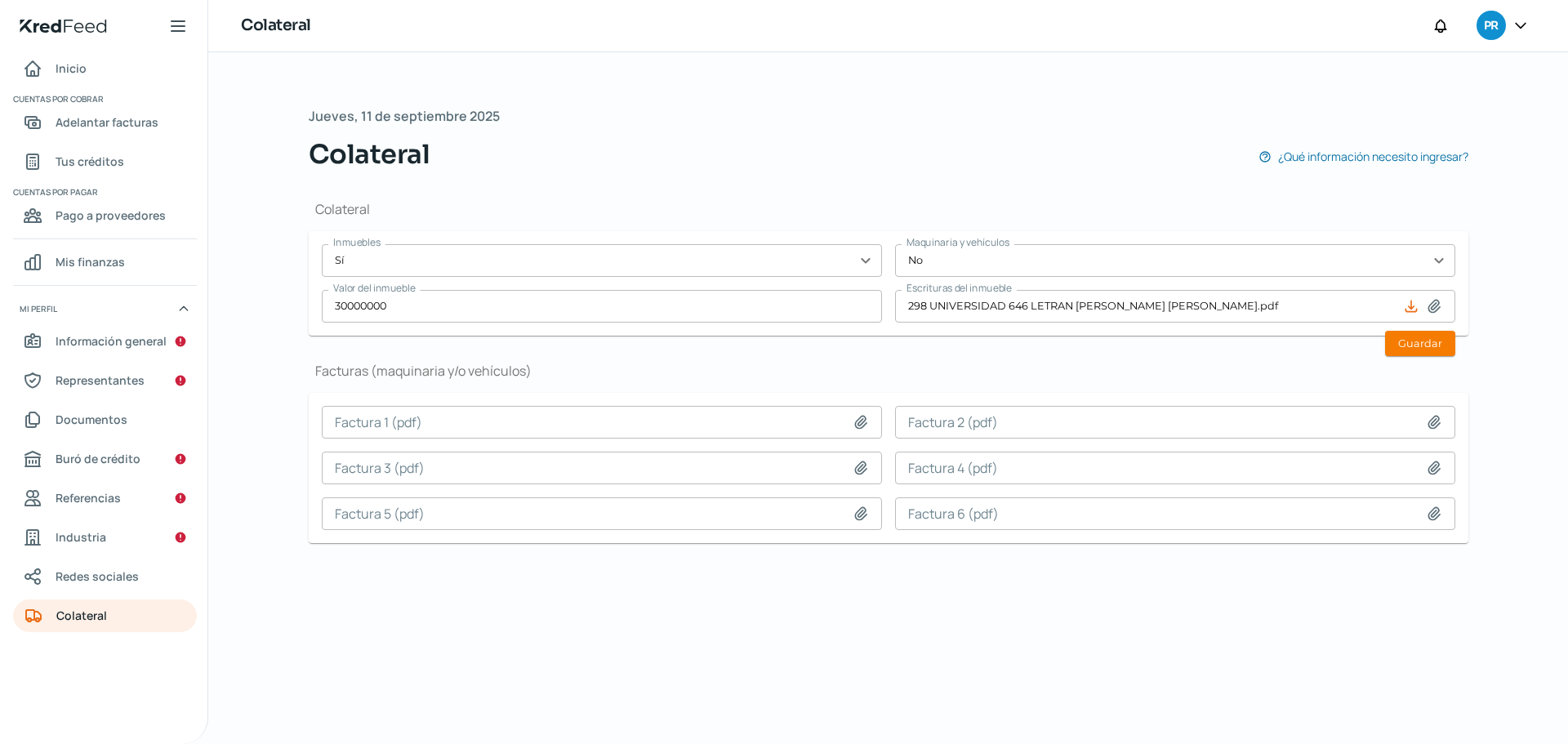
click at [598, 385] on div "Facturas (maquinaria y/o vehículos) Factura 1 (pdf) Factura 2 (pdf) Factura 3 (…" at bounding box center [888, 452] width 1160 height 182
click at [1422, 344] on button "Guardar" at bounding box center [1421, 344] width 70 height 25
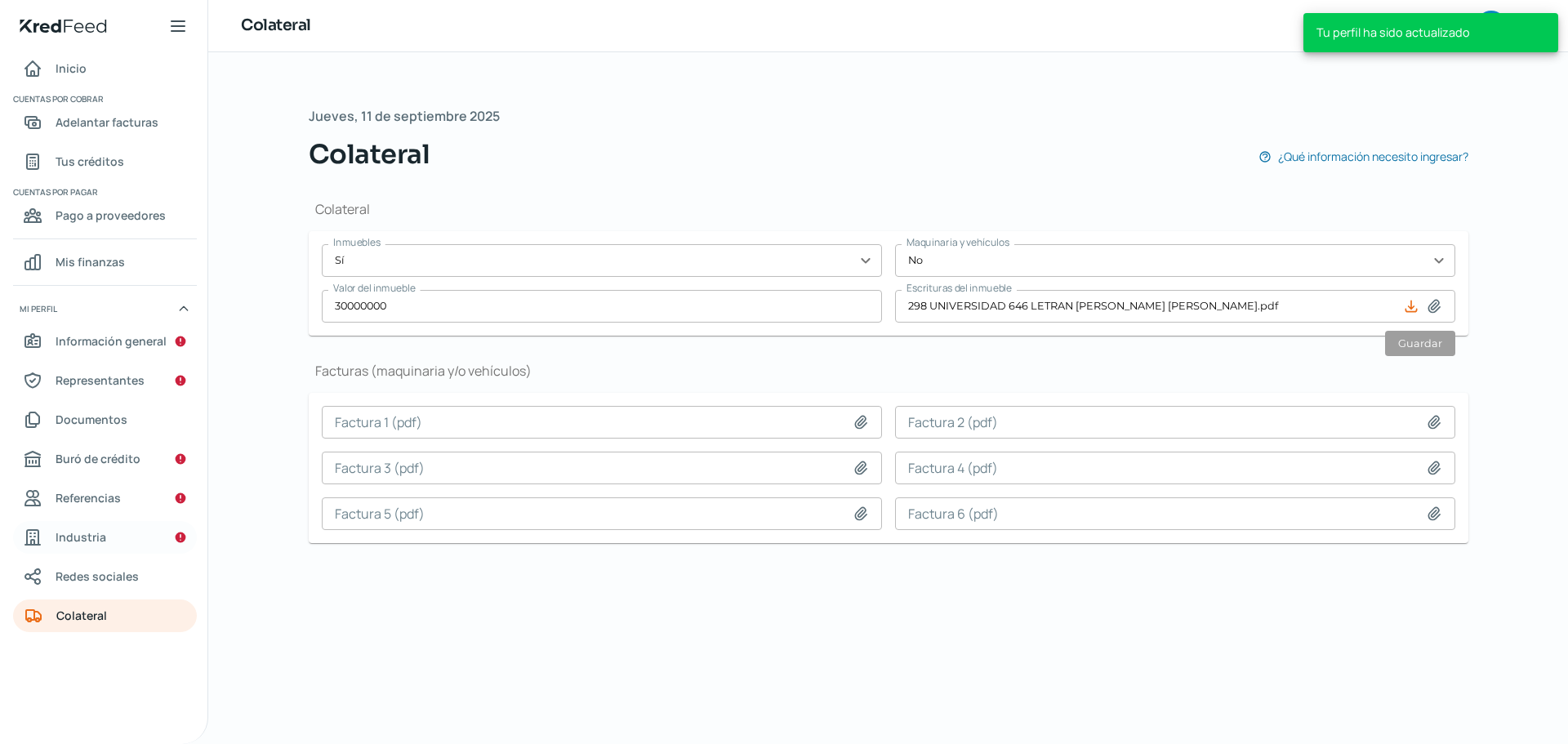
click at [117, 546] on link "Industria" at bounding box center [104, 538] width 183 height 33
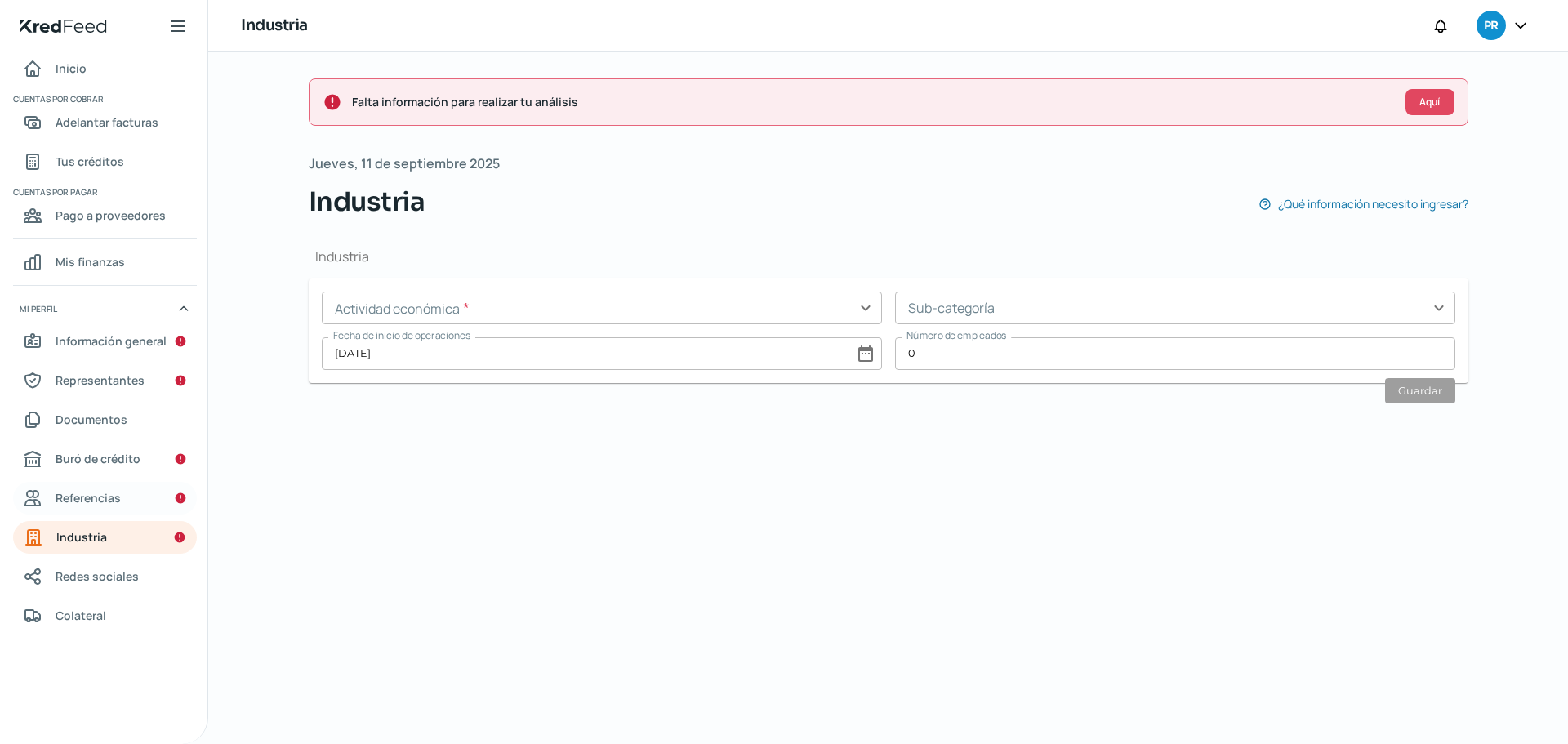
click at [146, 513] on link "Referencias" at bounding box center [104, 498] width 183 height 33
